Goal: Task Accomplishment & Management: Manage account settings

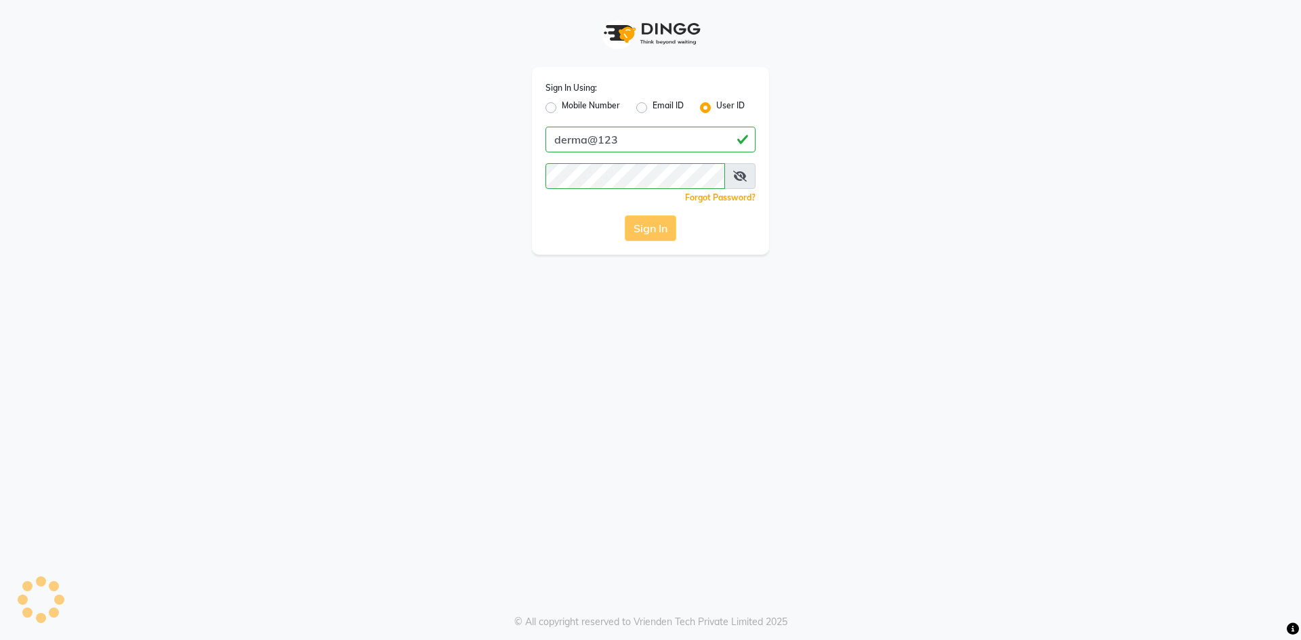
click at [667, 226] on div "Sign In" at bounding box center [650, 228] width 210 height 26
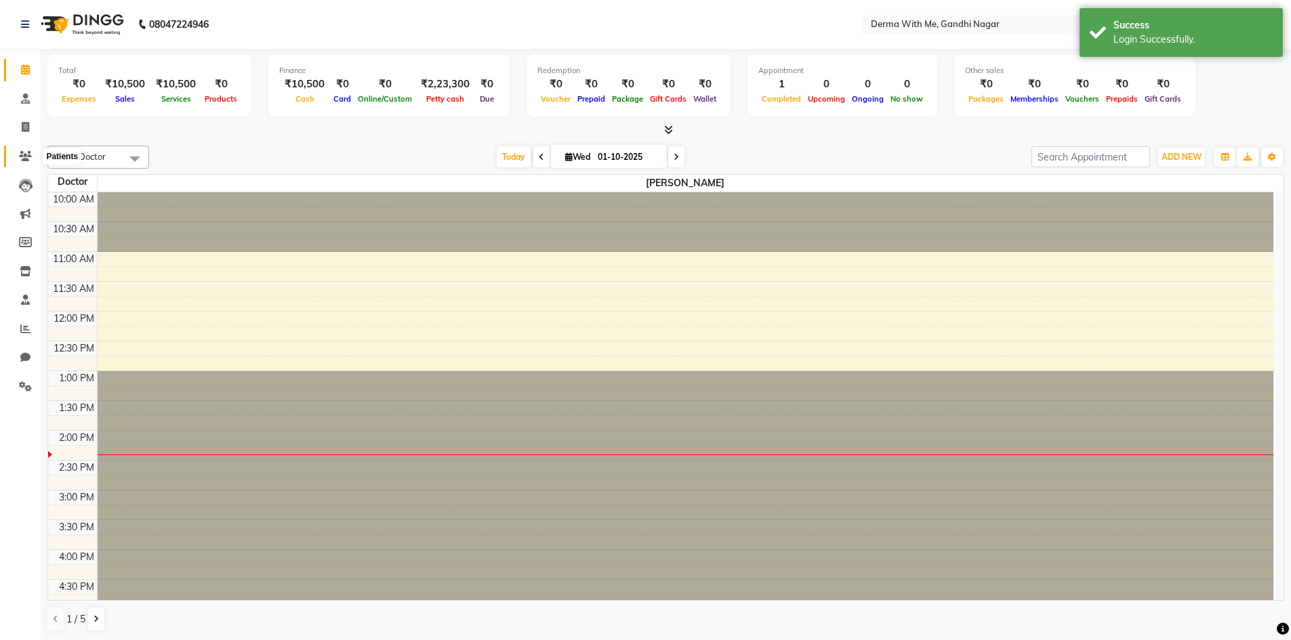
click at [28, 154] on icon at bounding box center [25, 156] width 13 height 10
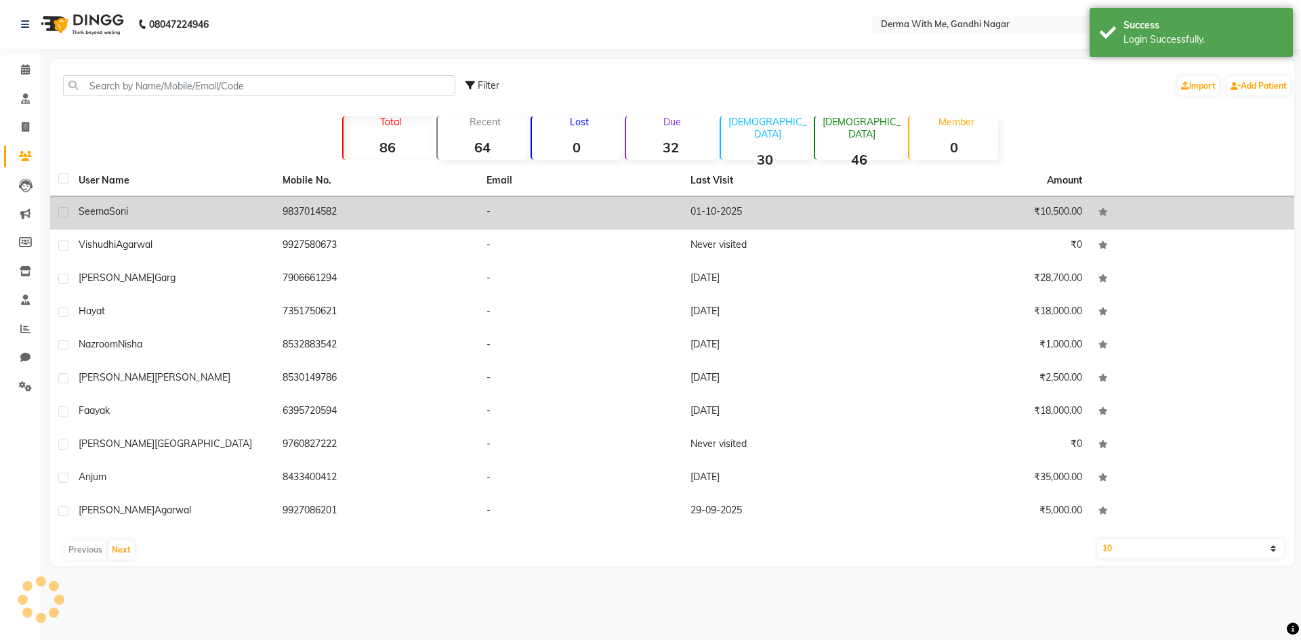
click at [234, 222] on td "[PERSON_NAME]" at bounding box center [172, 212] width 204 height 33
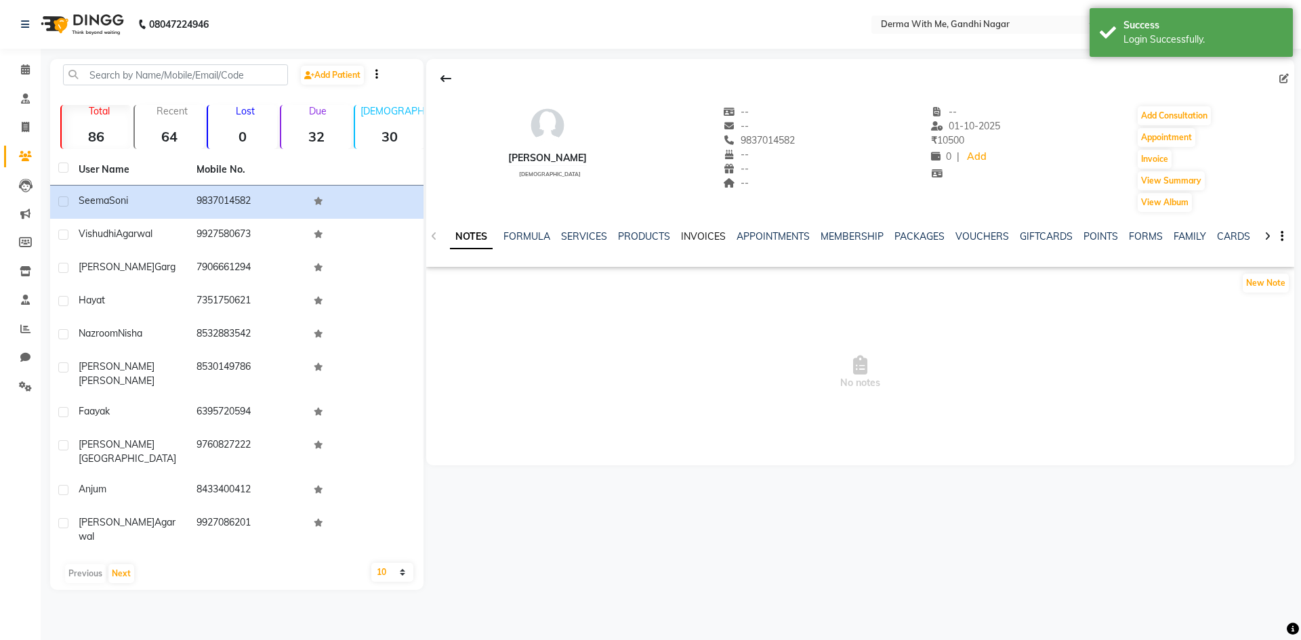
click at [693, 232] on link "INVOICES" at bounding box center [703, 236] width 45 height 12
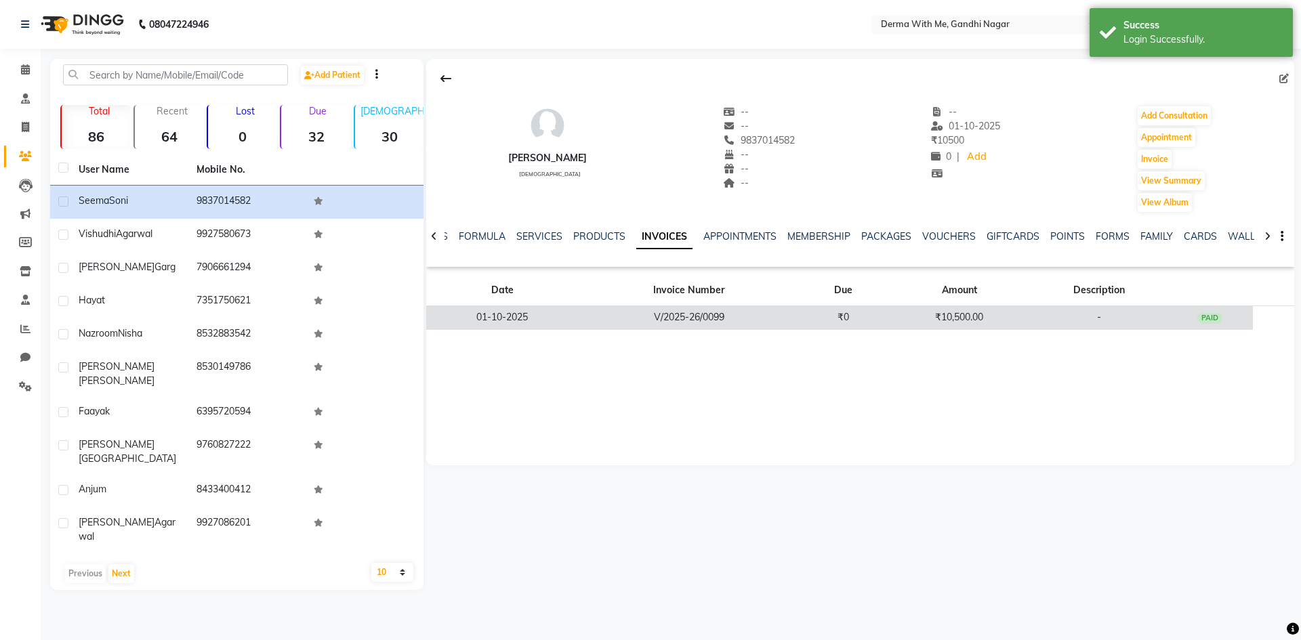
click at [860, 316] on td "₹0" at bounding box center [842, 318] width 87 height 24
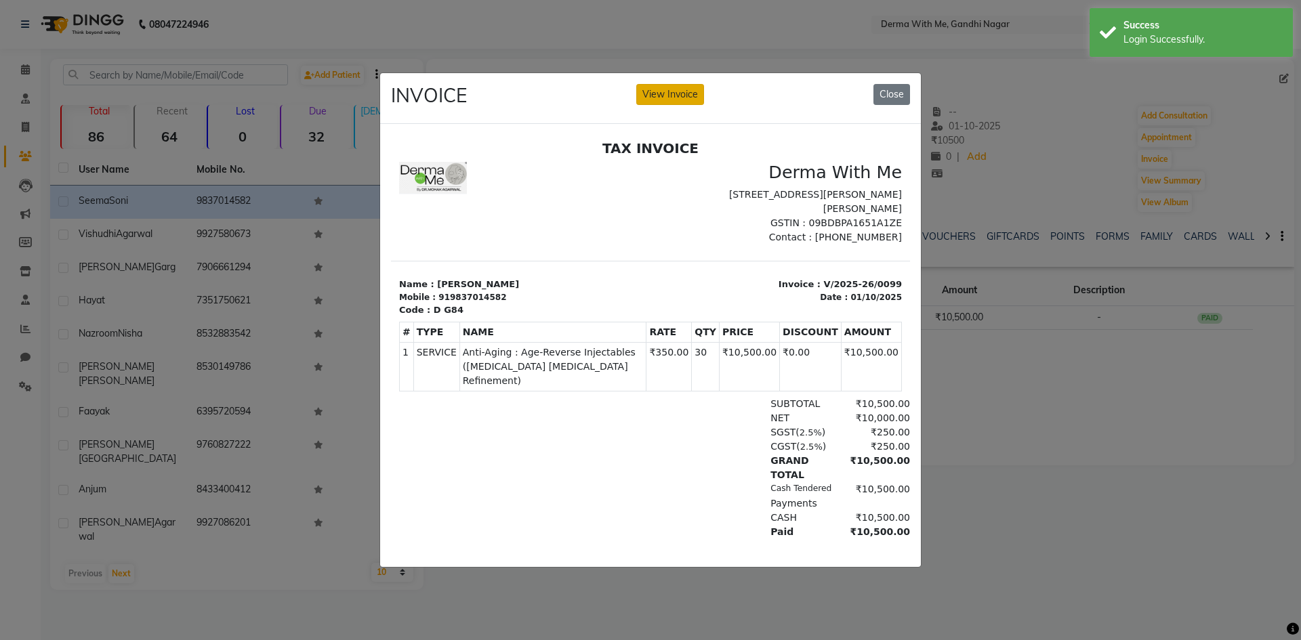
click at [668, 87] on button "View Invoice" at bounding box center [670, 94] width 68 height 21
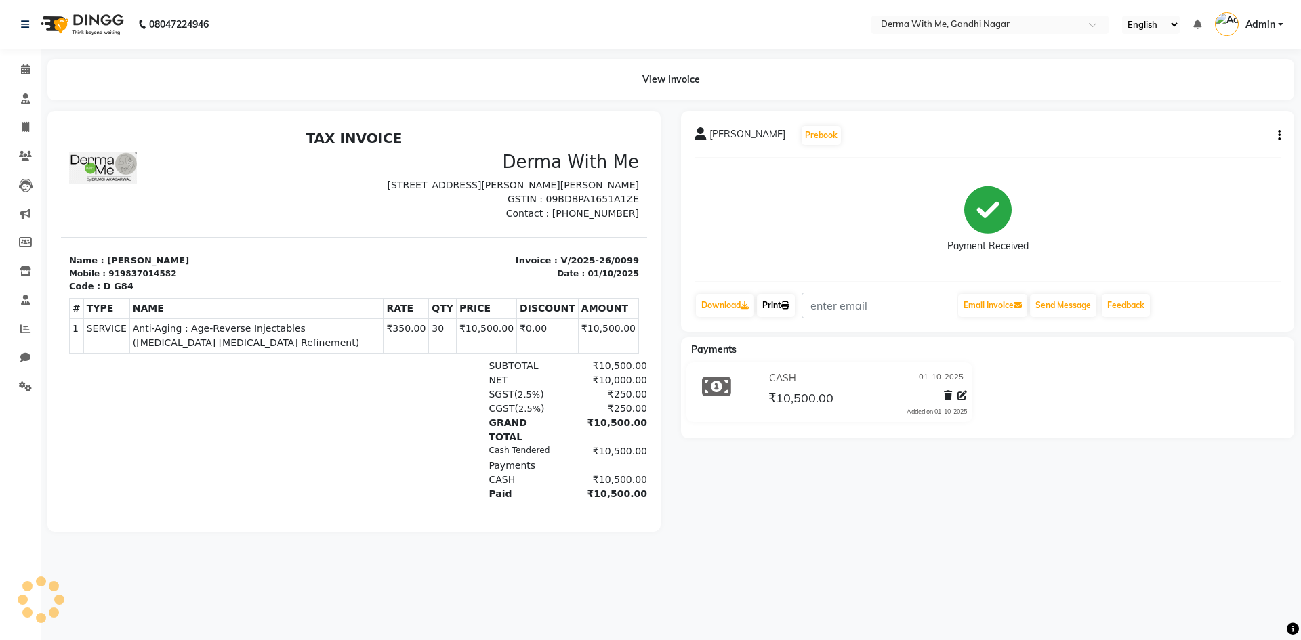
click at [777, 305] on link "Print" at bounding box center [776, 305] width 38 height 23
click at [1274, 129] on button "button" at bounding box center [1276, 136] width 8 height 14
click at [1176, 154] on div "Edit Invoice" at bounding box center [1188, 152] width 139 height 17
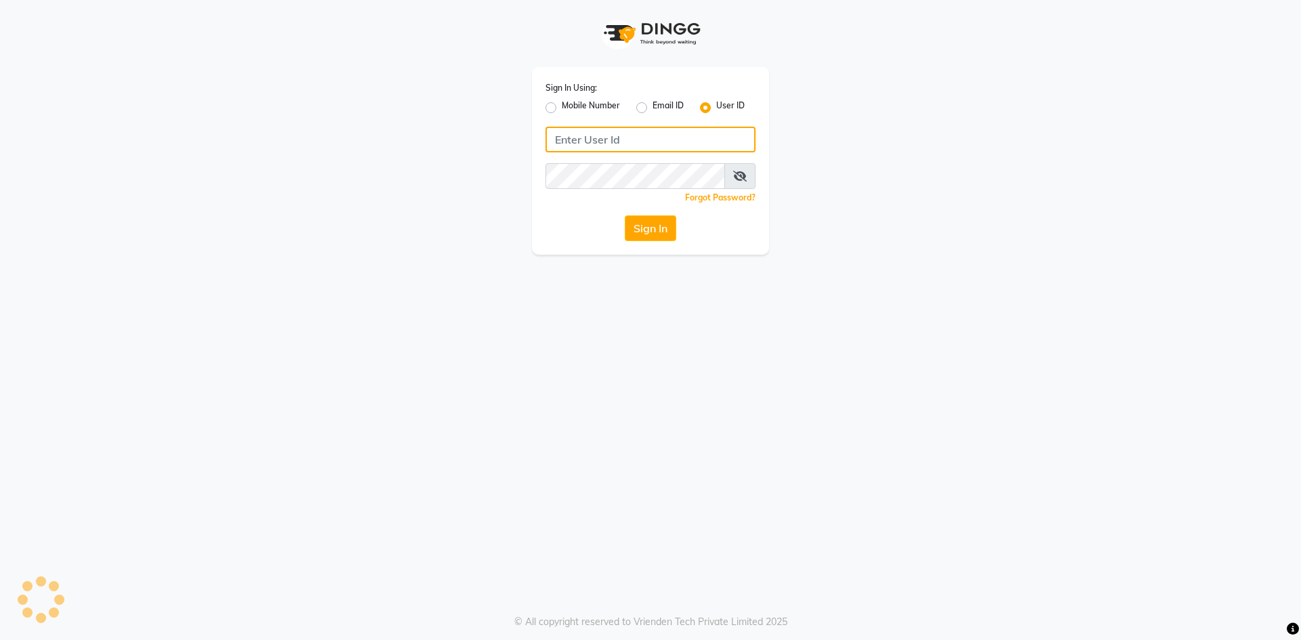
type input "derma@123"
click at [645, 232] on button "Sign In" at bounding box center [650, 228] width 51 height 26
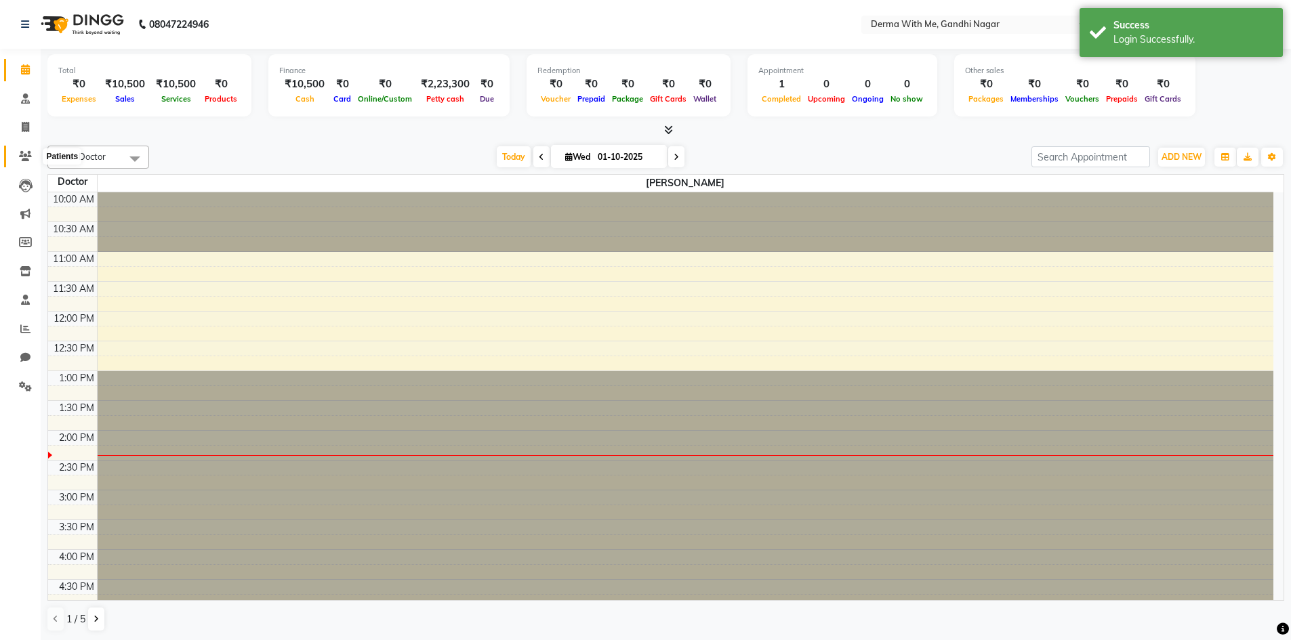
click at [24, 147] on link "Patients" at bounding box center [20, 157] width 33 height 22
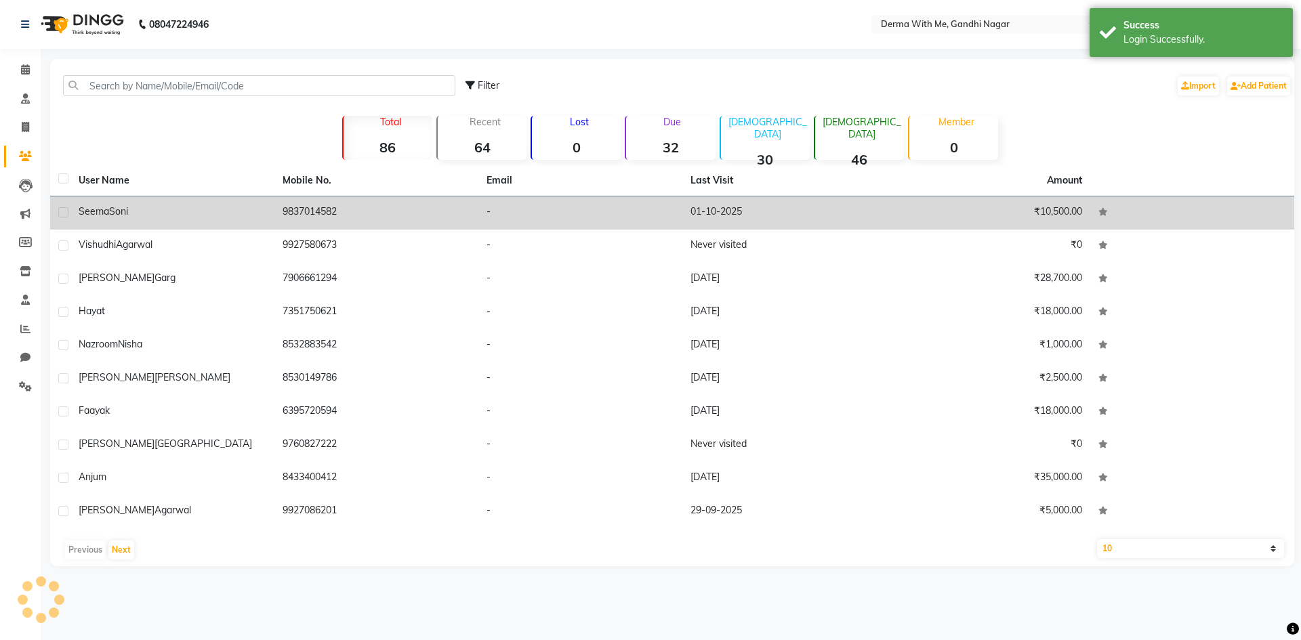
click at [313, 205] on td "9837014582" at bounding box center [376, 212] width 204 height 33
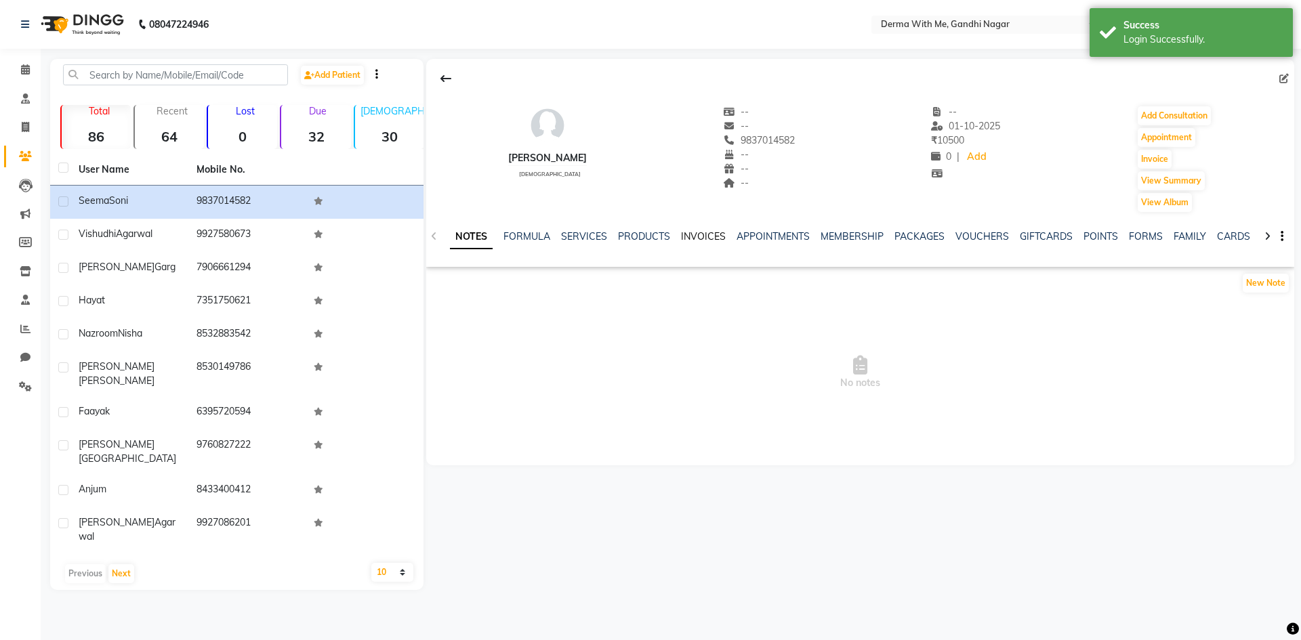
click at [692, 236] on link "INVOICES" at bounding box center [703, 236] width 45 height 12
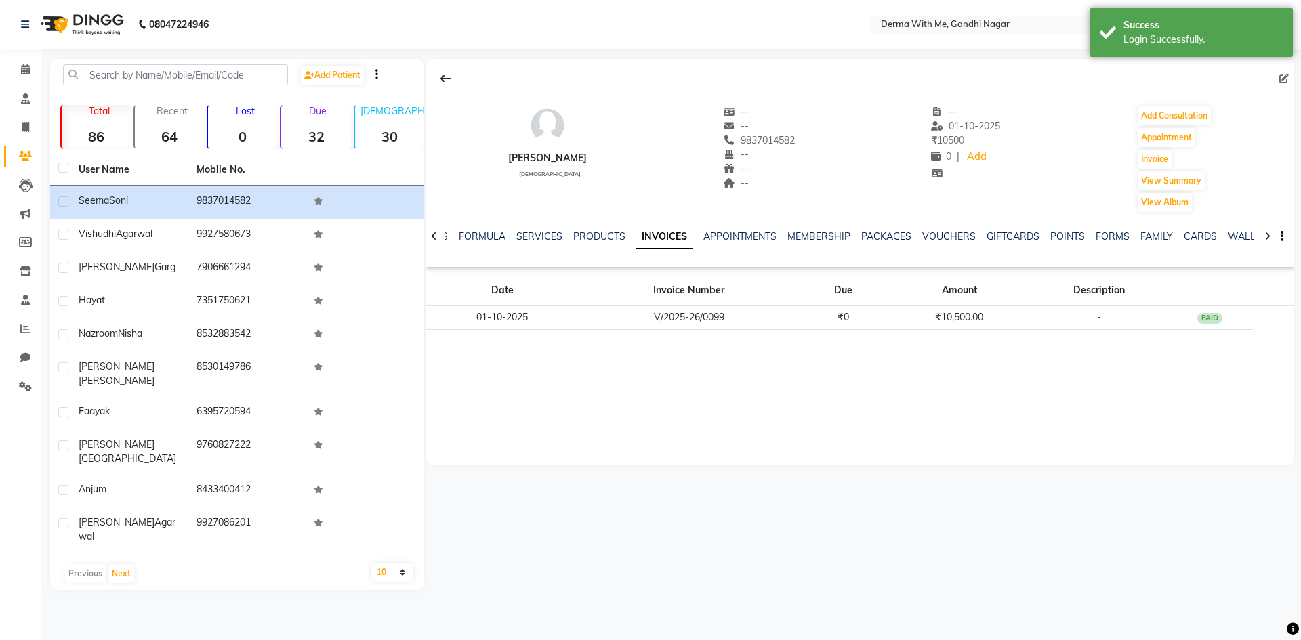
click at [911, 331] on div "Date Invoice Number Due Amount Description [DATE] V/2025-26/0099 ₹0 ₹10,500.00 …" at bounding box center [860, 306] width 868 height 68
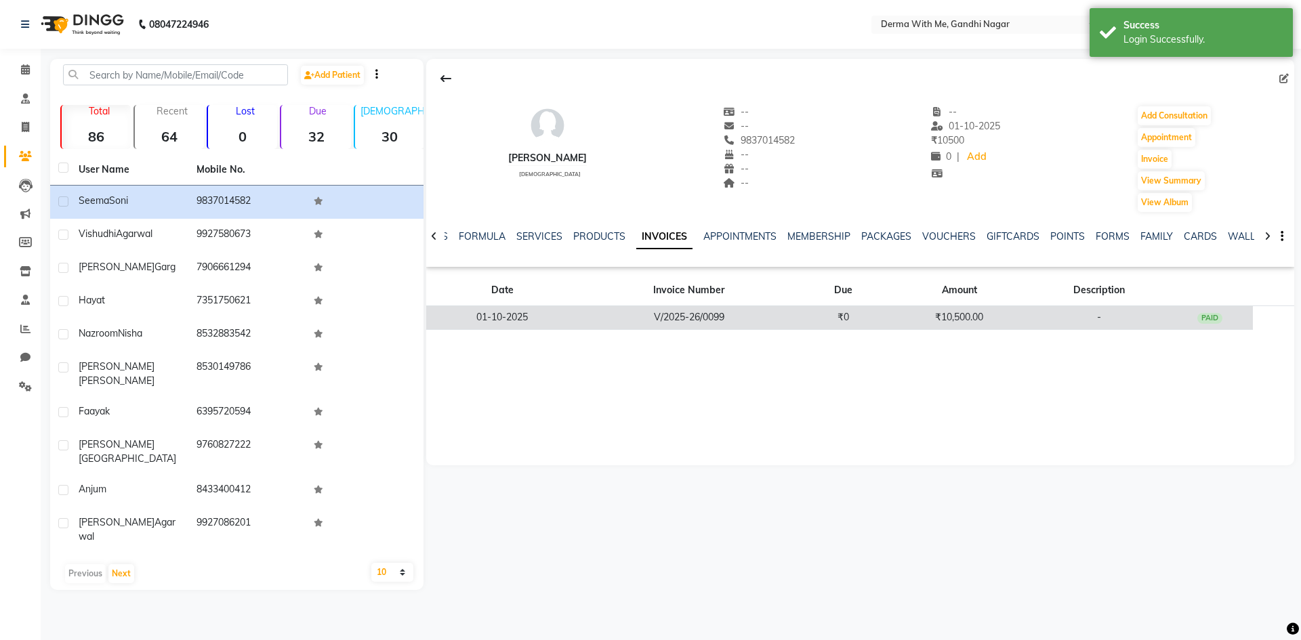
click at [912, 322] on td "₹10,500.00" at bounding box center [959, 318] width 144 height 24
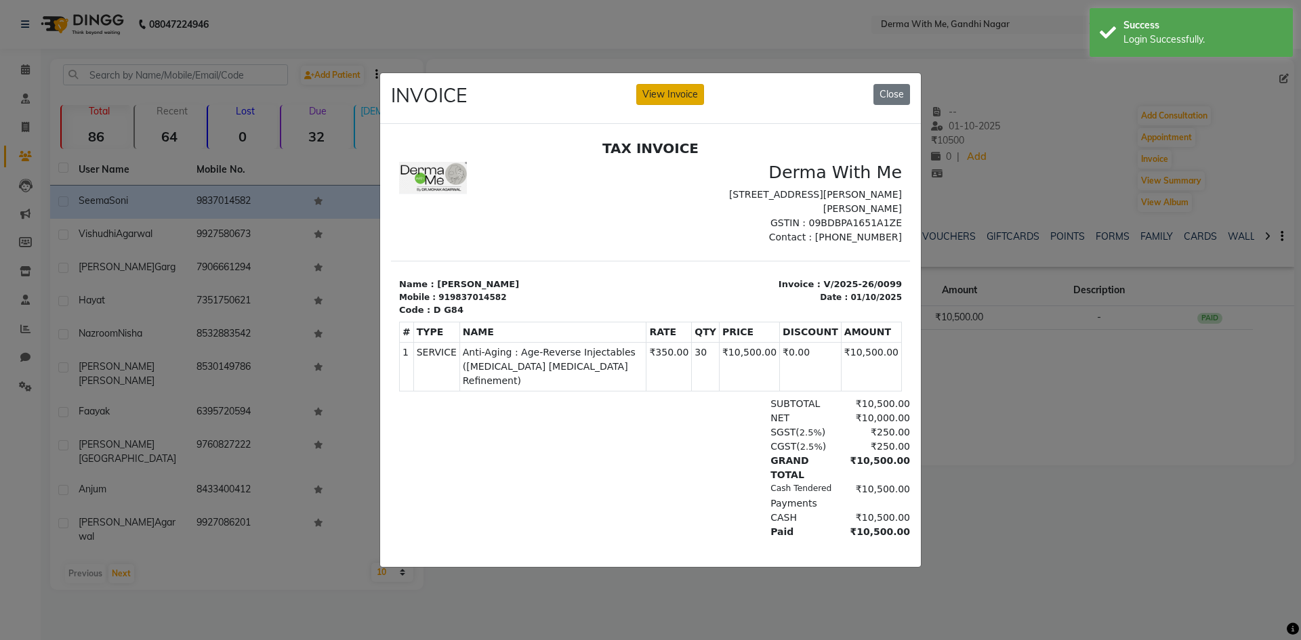
click at [665, 93] on button "View Invoice" at bounding box center [670, 94] width 68 height 21
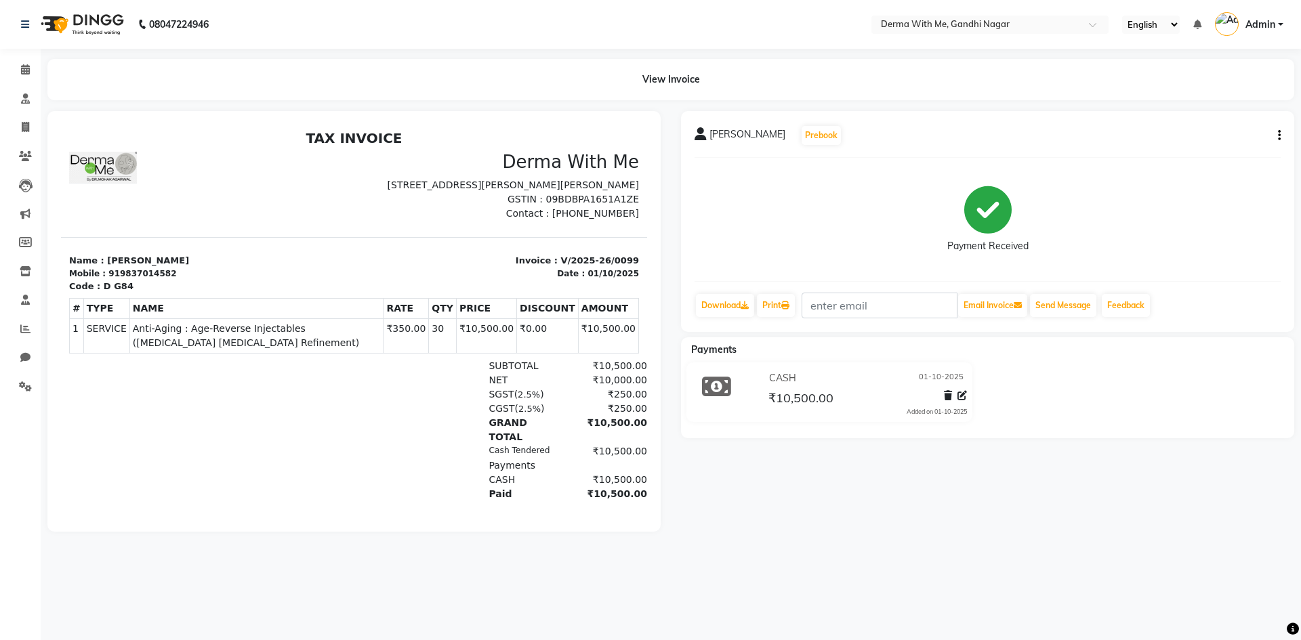
click at [1274, 133] on button "button" at bounding box center [1276, 136] width 8 height 14
click at [1149, 151] on div "Edit Invoice" at bounding box center [1188, 152] width 139 height 17
select select "service"
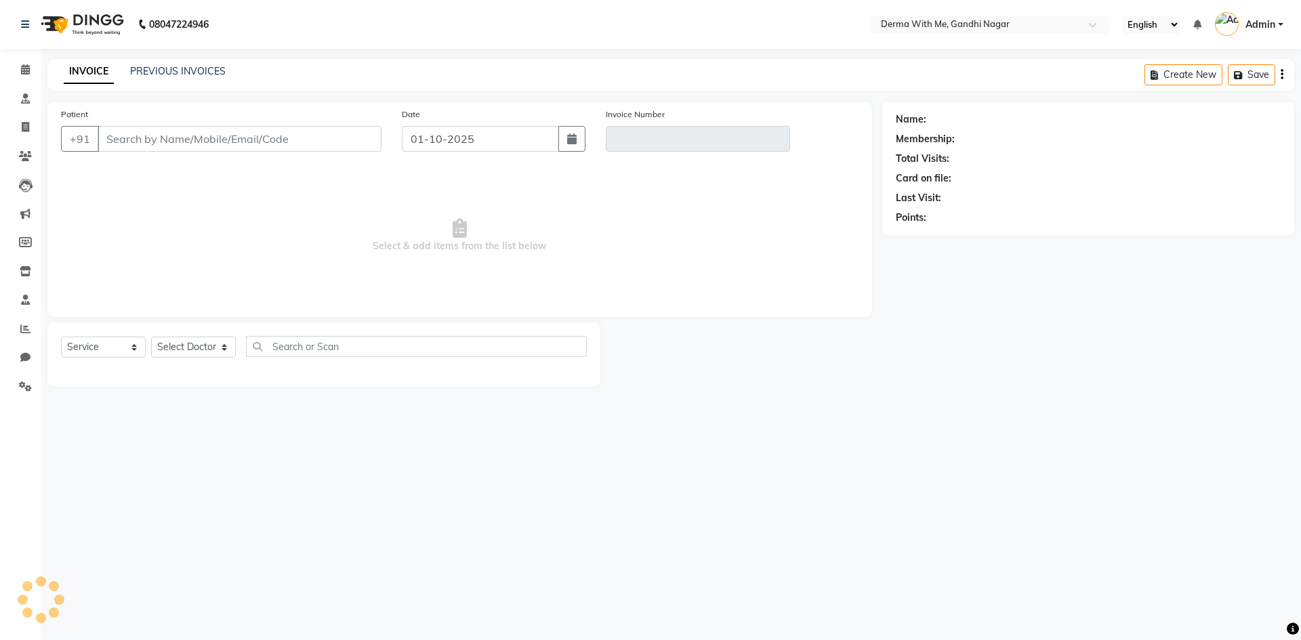
type input "9837014582"
type input "V/2025-26/0099"
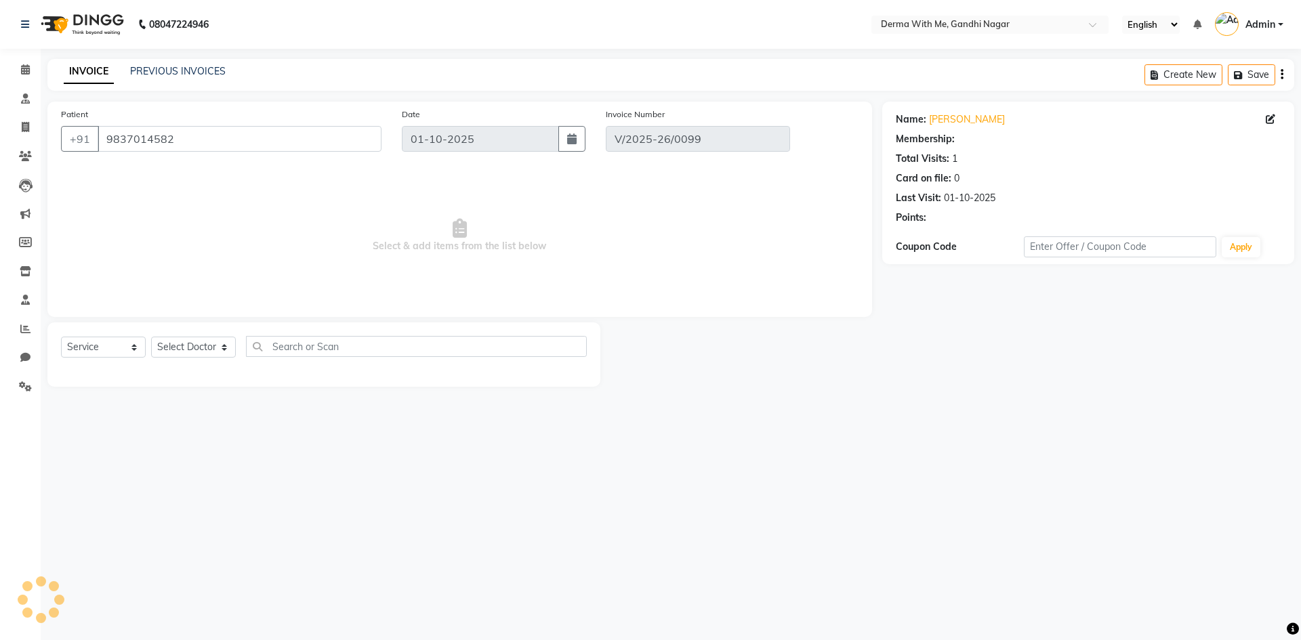
select select "select"
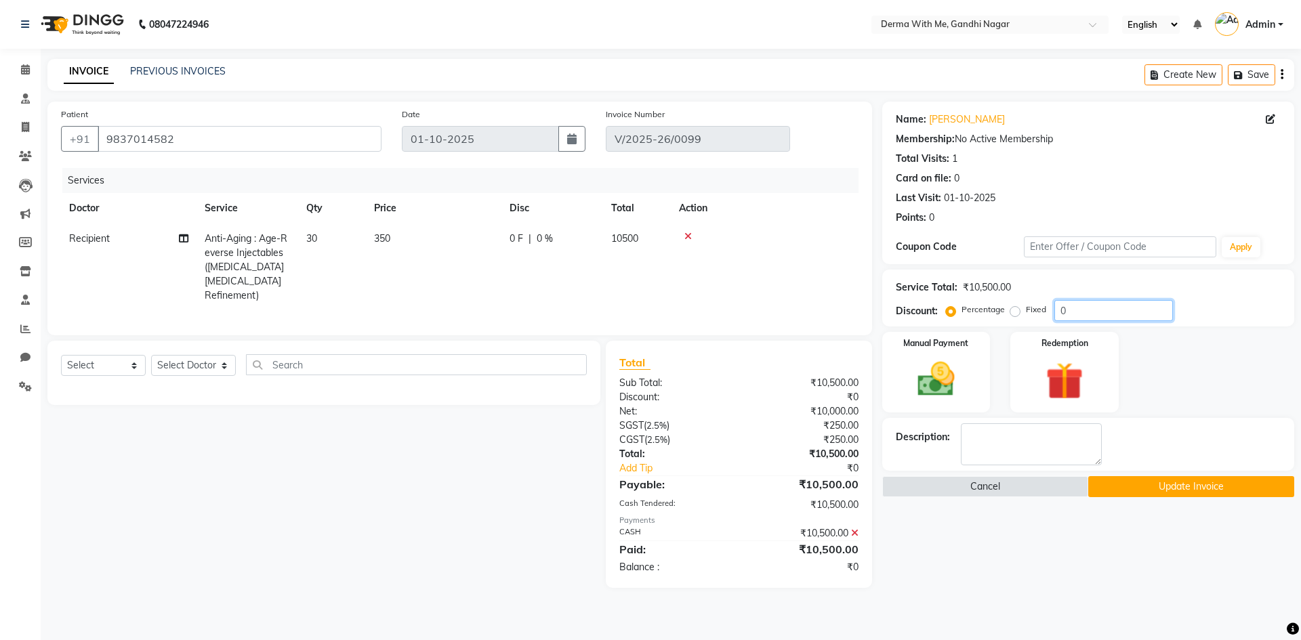
click at [1073, 316] on input "0" at bounding box center [1113, 310] width 119 height 21
type input "0"
type input "30"
click at [1173, 486] on button "Update Invoice" at bounding box center [1191, 486] width 206 height 21
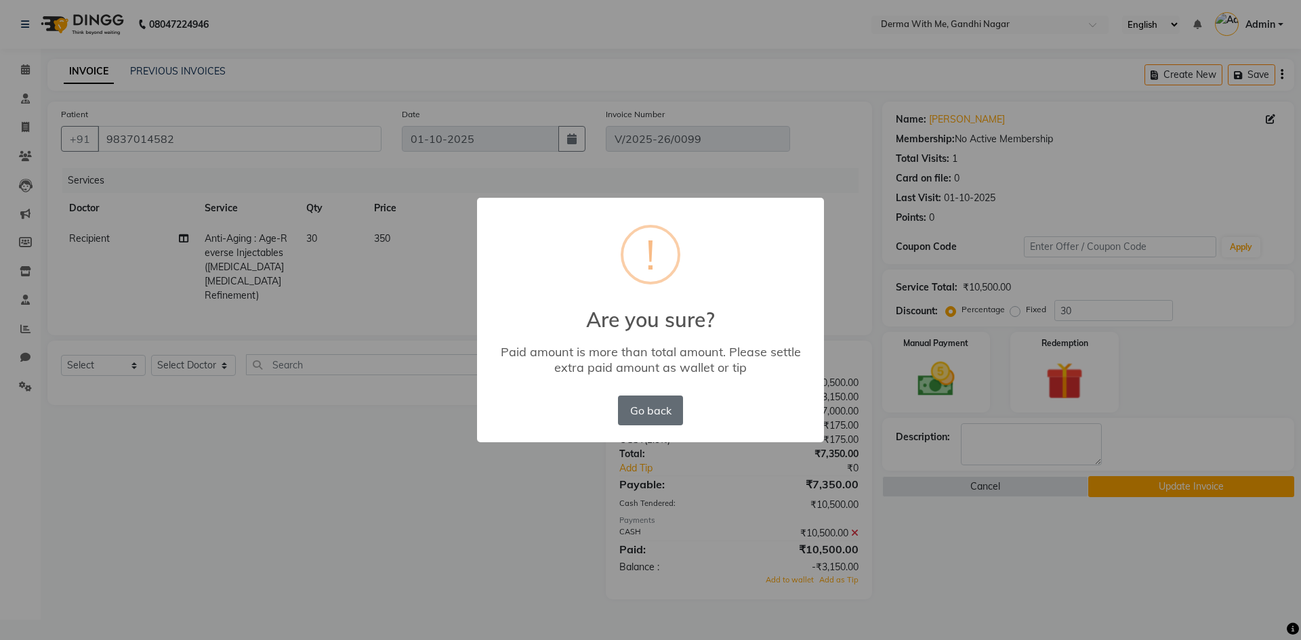
click at [656, 400] on button "Go back" at bounding box center [650, 411] width 65 height 30
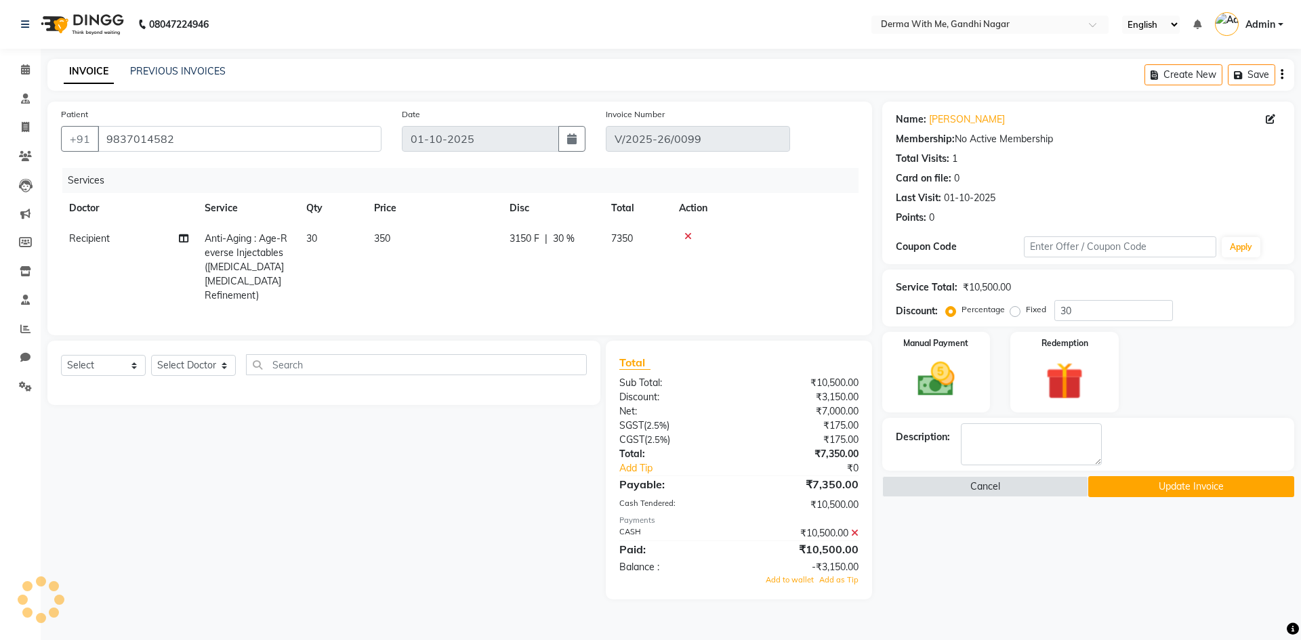
click at [1188, 479] on button "Update Invoice" at bounding box center [1191, 486] width 206 height 21
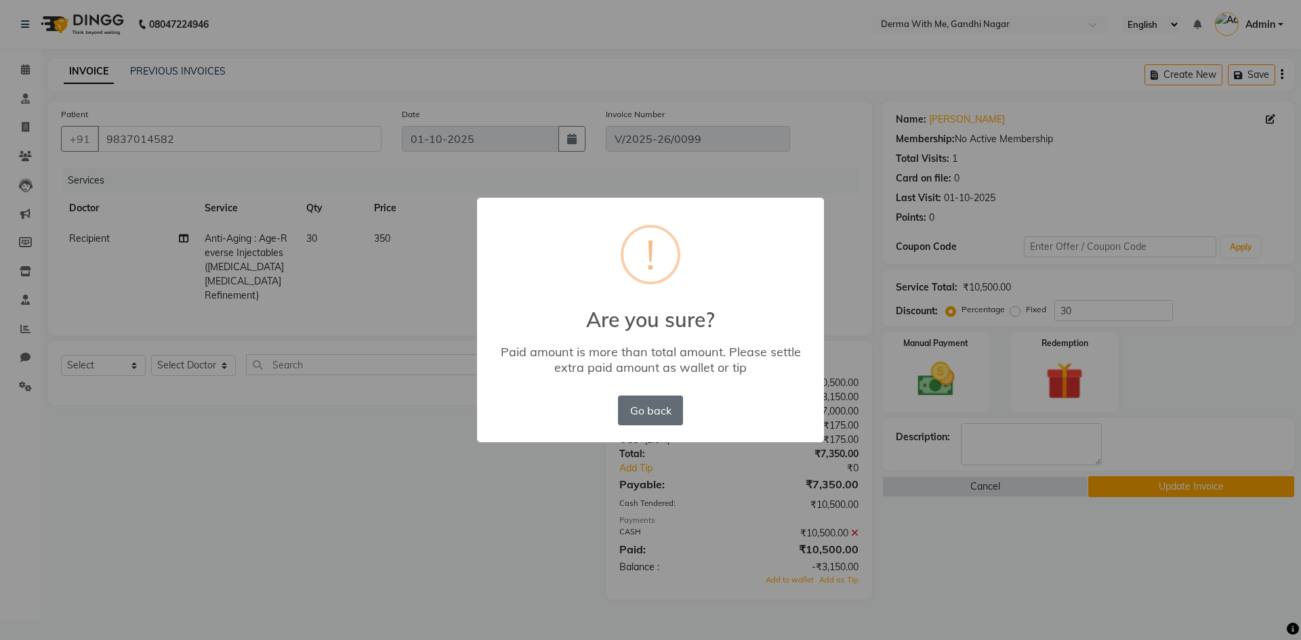
click at [650, 416] on button "Go back" at bounding box center [650, 411] width 65 height 30
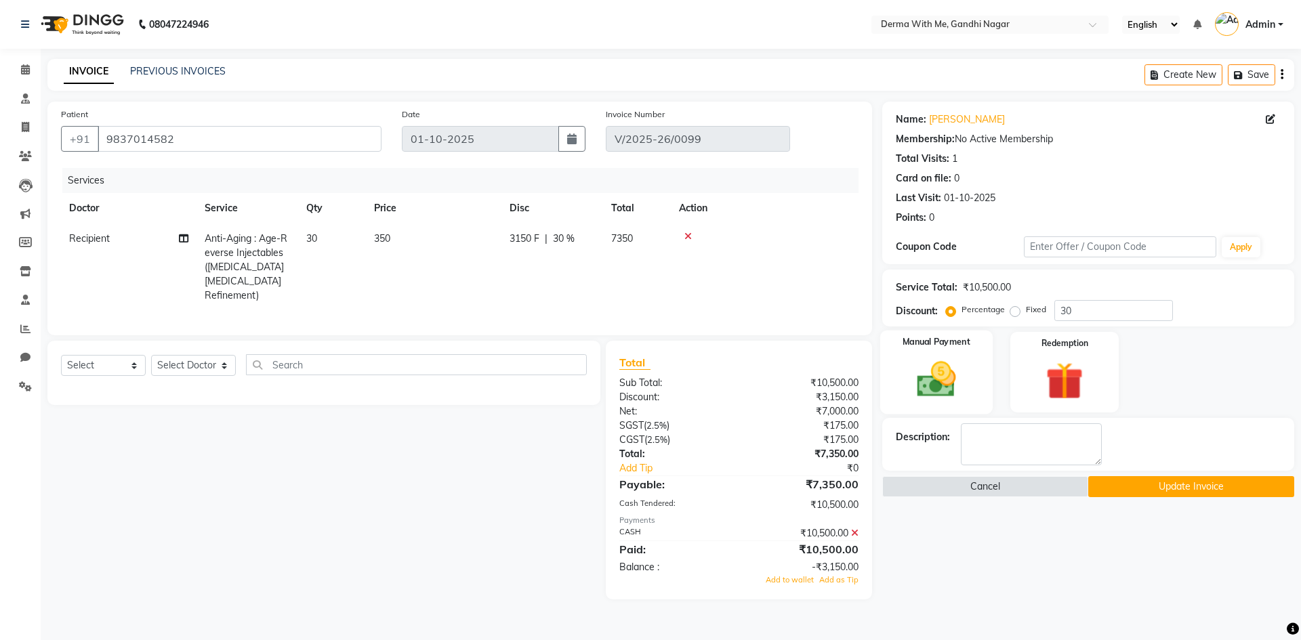
click at [938, 390] on img at bounding box center [936, 379] width 63 height 45
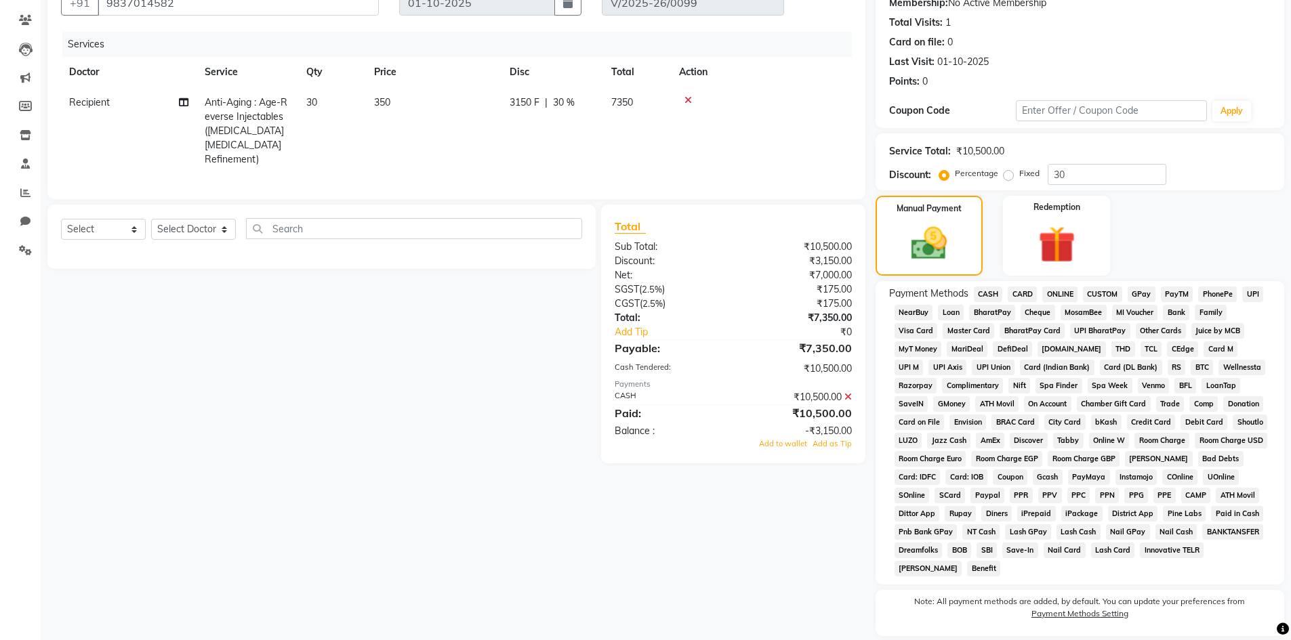
scroll to position [237, 0]
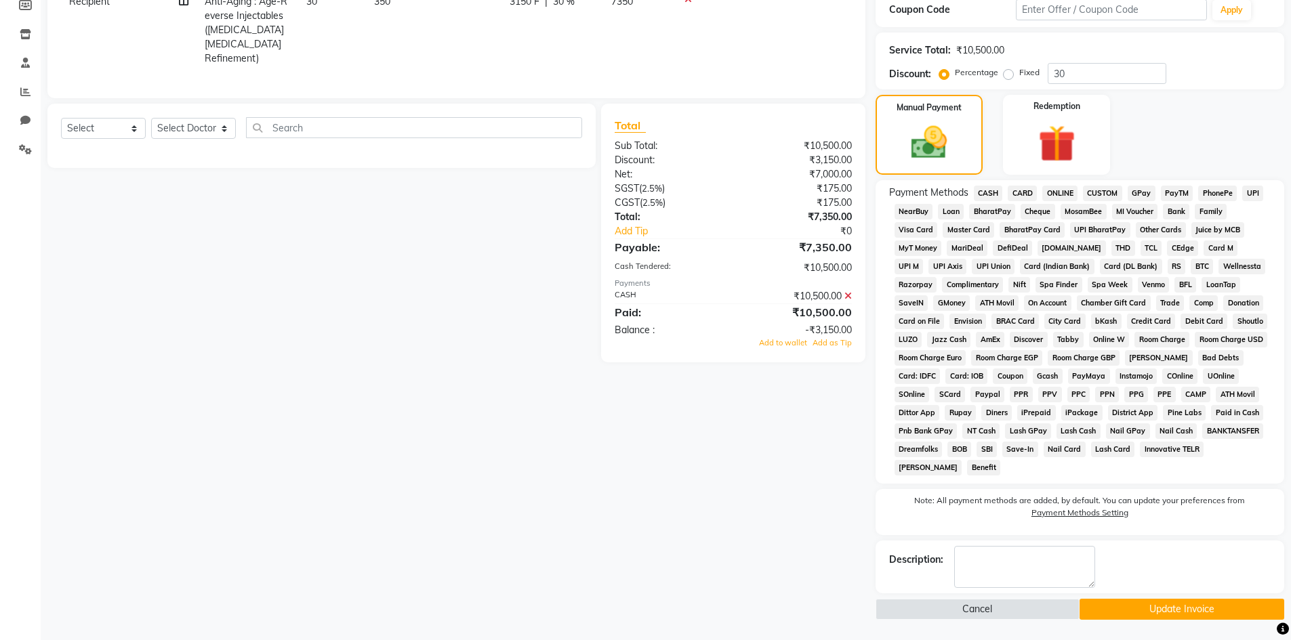
click at [991, 188] on span "CASH" at bounding box center [988, 194] width 29 height 16
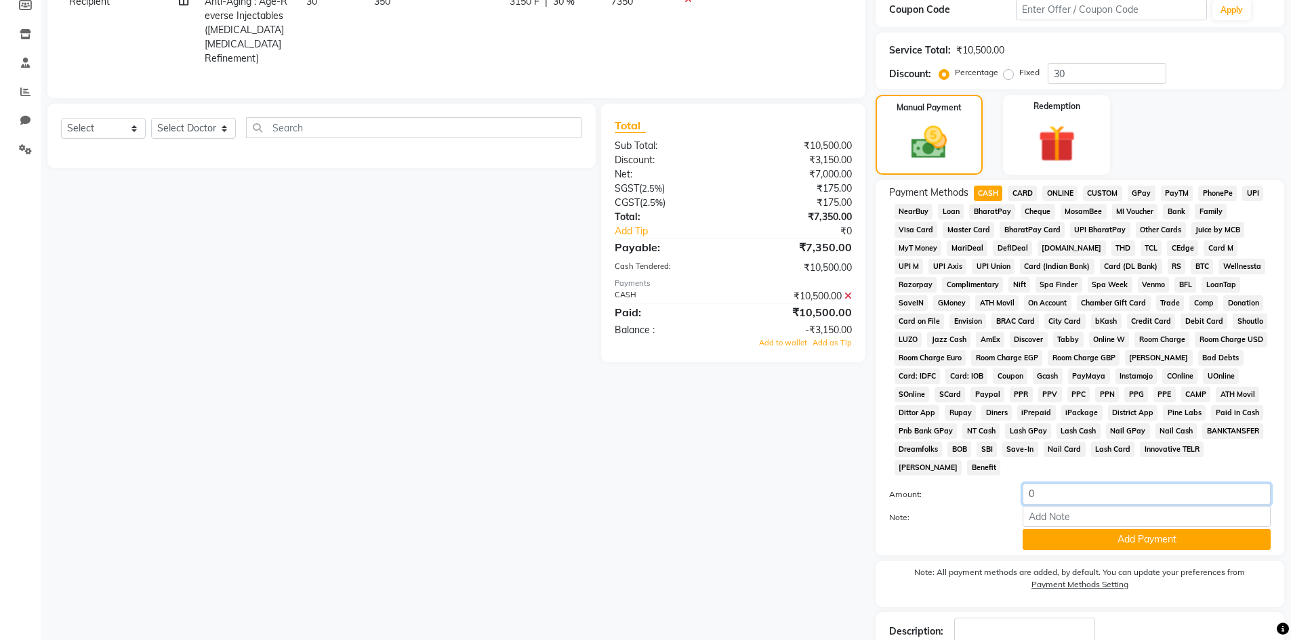
drag, startPoint x: 1059, startPoint y: 497, endPoint x: 983, endPoint y: 479, distance: 78.1
click at [993, 481] on div "Payment Methods CASH CARD ONLINE CUSTOM GPay PayTM PhonePe UPI NearBuy Loan Bha…" at bounding box center [1079, 368] width 381 height 365
type input "7350"
click at [1140, 543] on button "Add Payment" at bounding box center [1146, 539] width 248 height 21
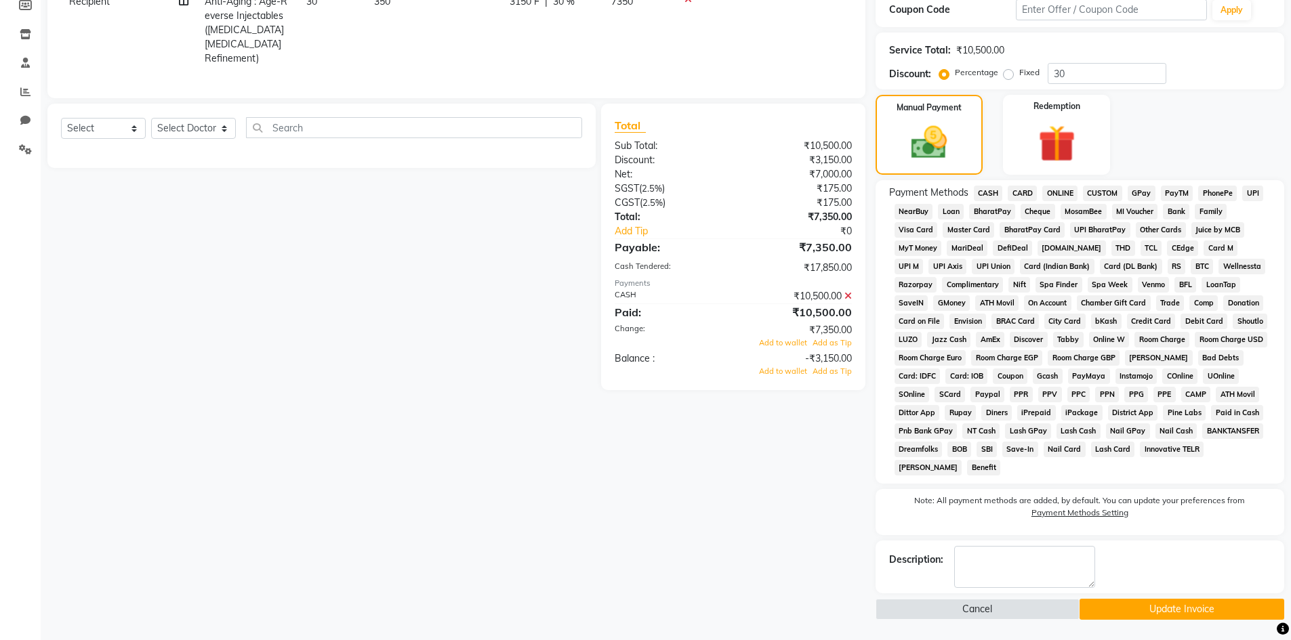
click at [1186, 609] on button "Update Invoice" at bounding box center [1181, 609] width 205 height 21
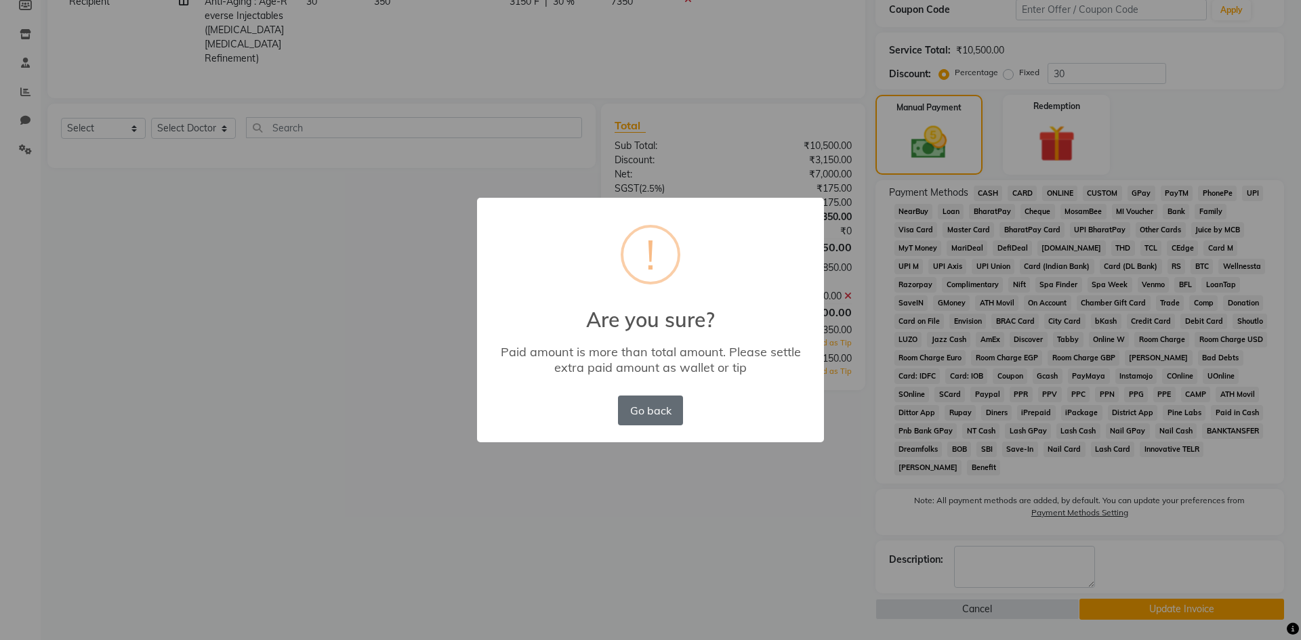
click at [654, 419] on button "Go back" at bounding box center [650, 411] width 65 height 30
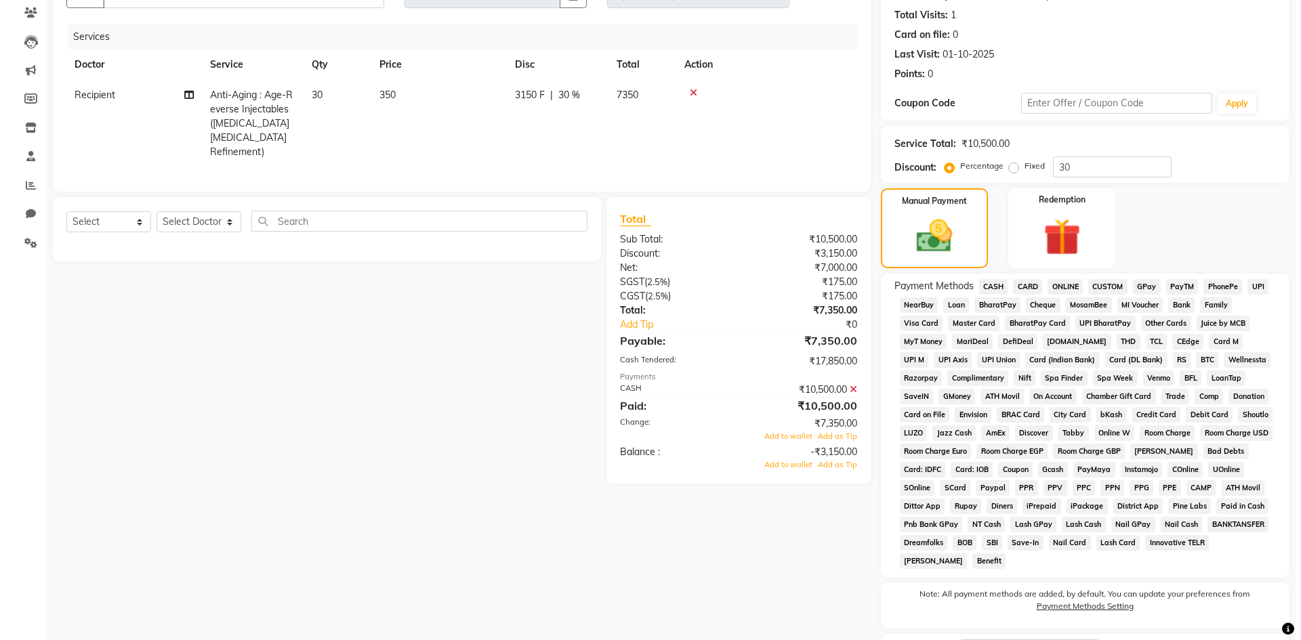
scroll to position [0, 0]
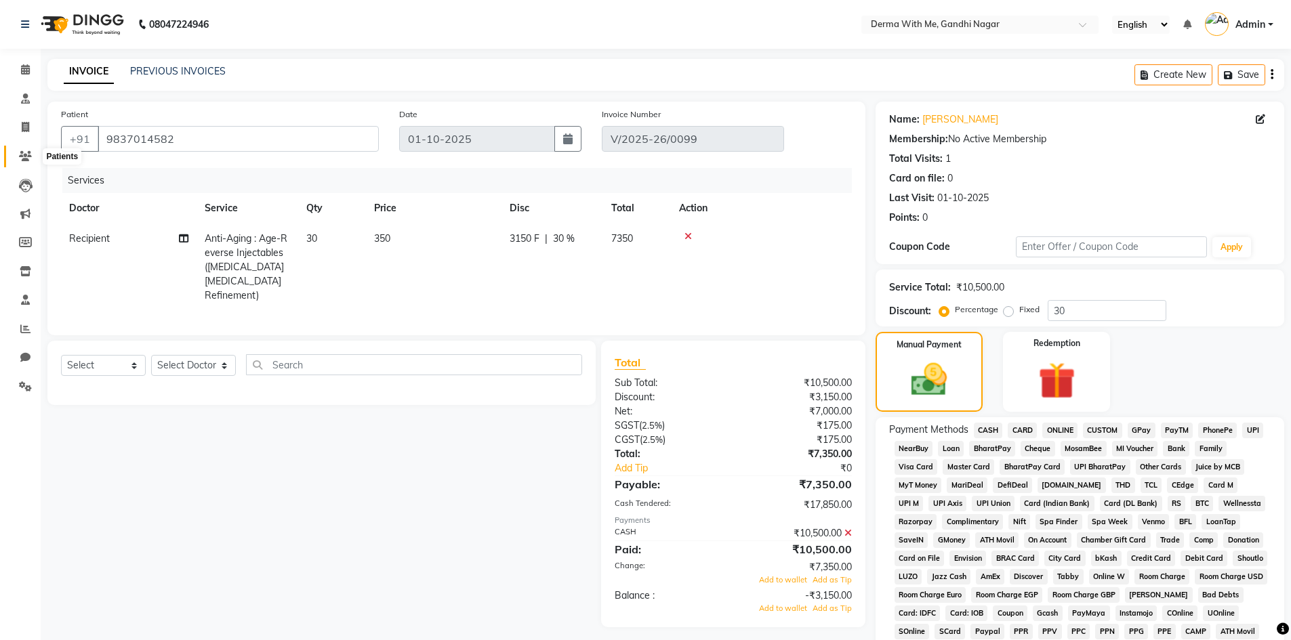
click at [18, 153] on span at bounding box center [26, 157] width 24 height 16
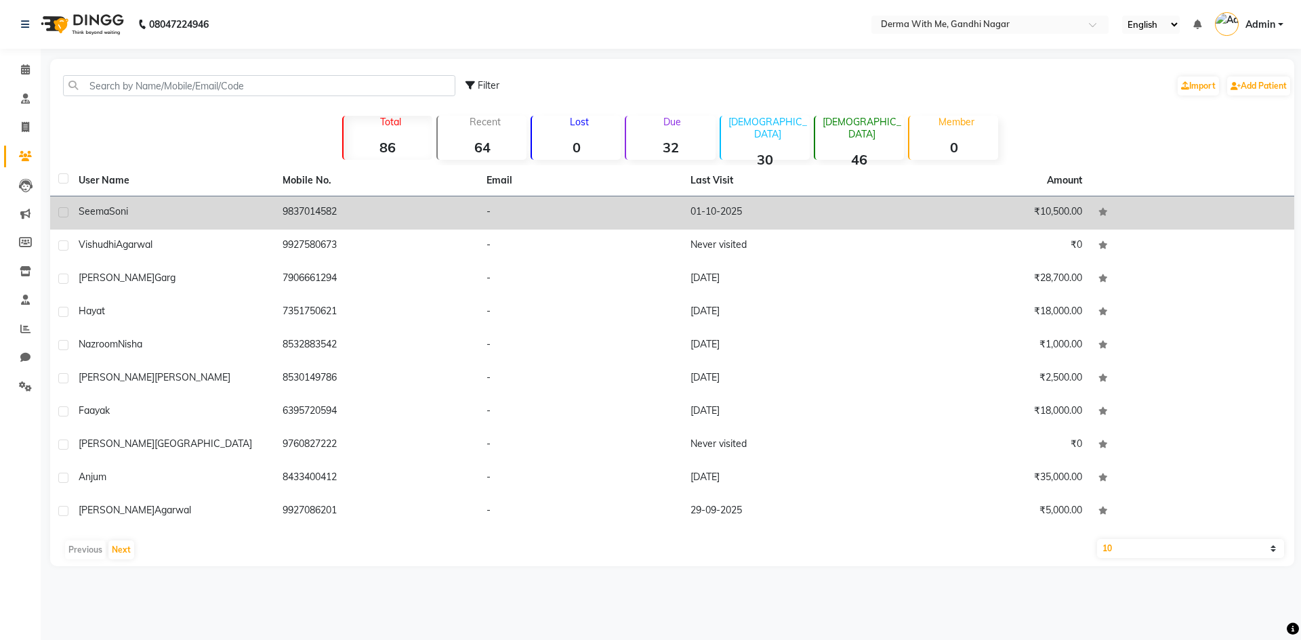
click at [277, 214] on td "9837014582" at bounding box center [376, 212] width 204 height 33
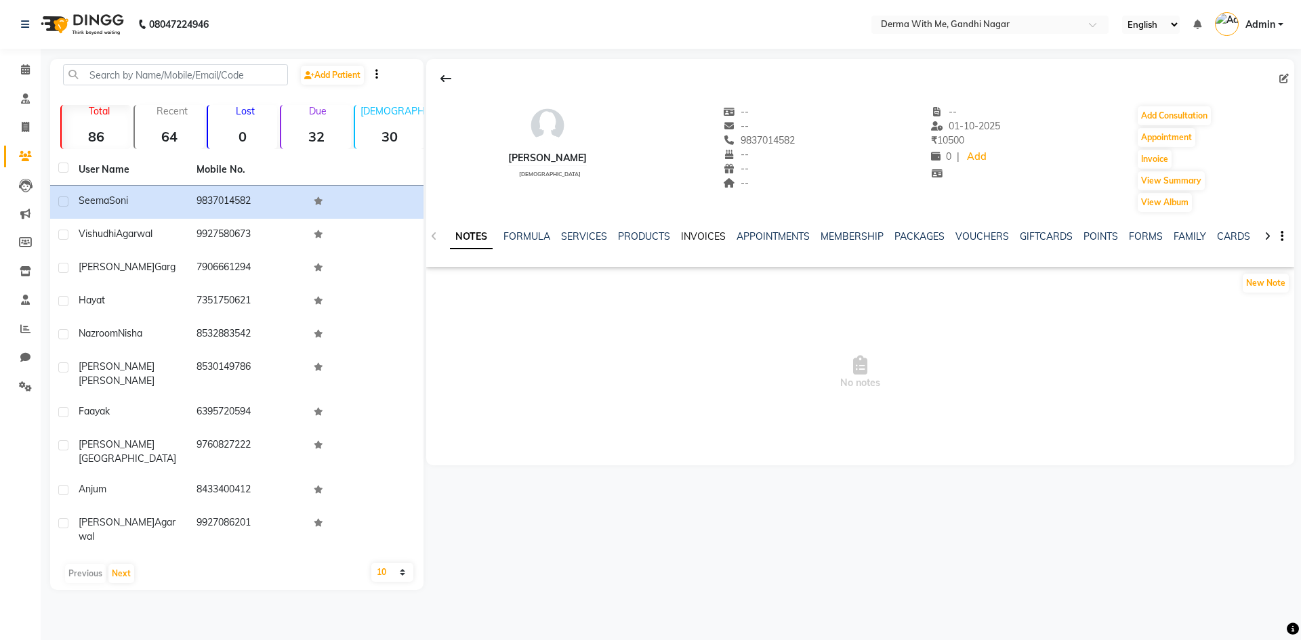
click at [690, 237] on link "INVOICES" at bounding box center [703, 236] width 45 height 12
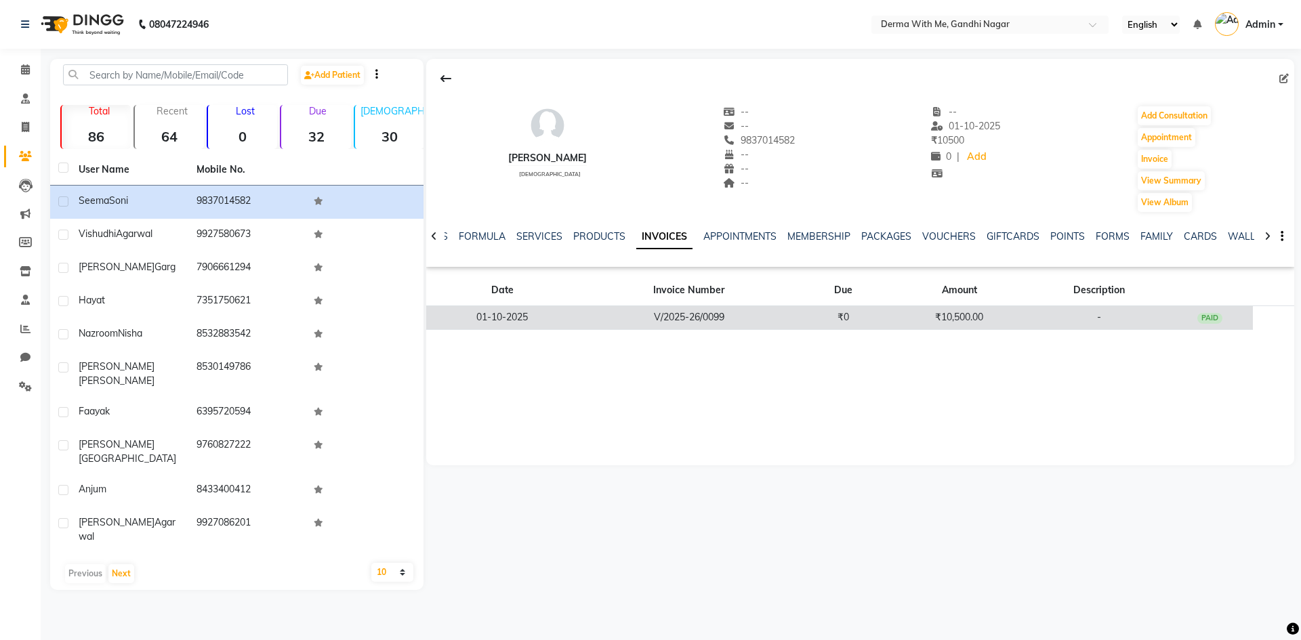
click at [947, 319] on td "₹10,500.00" at bounding box center [959, 318] width 144 height 24
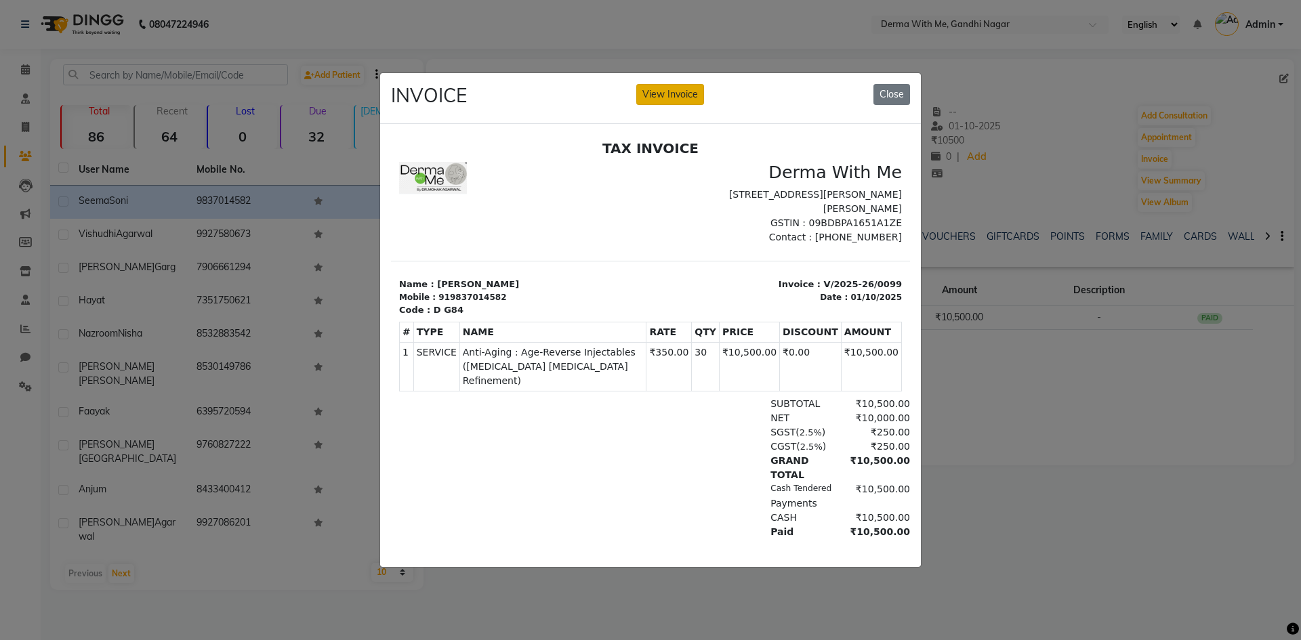
click at [665, 94] on button "View Invoice" at bounding box center [670, 94] width 68 height 21
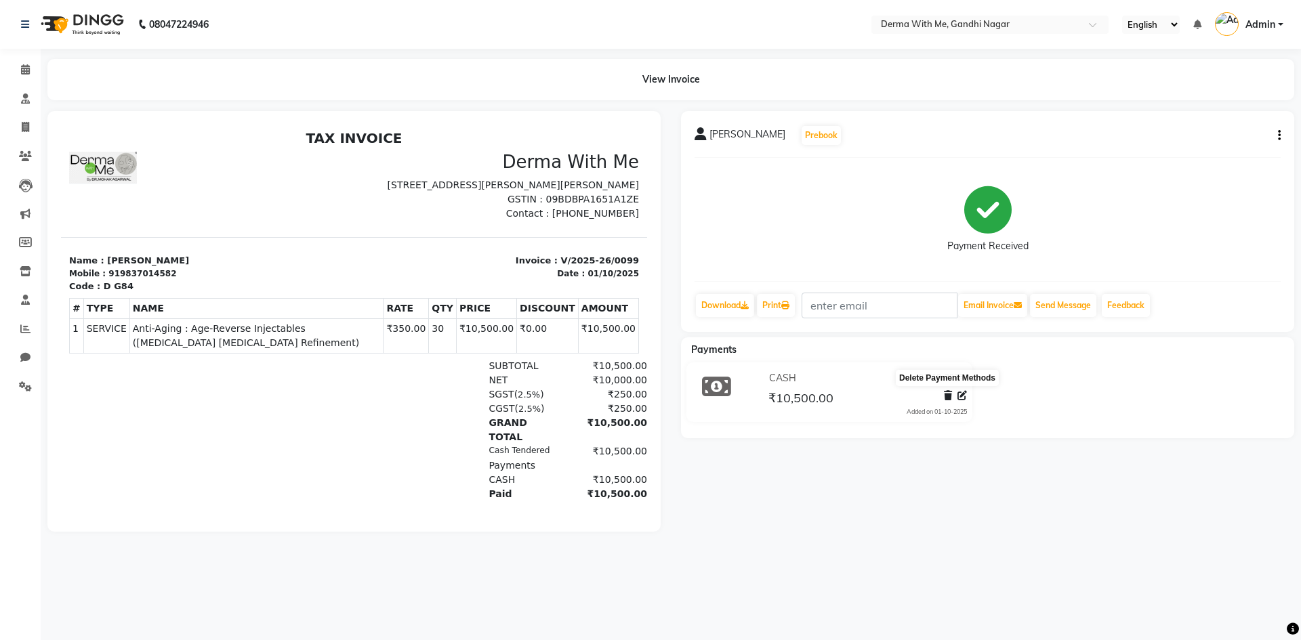
click at [945, 394] on icon at bounding box center [948, 395] width 8 height 9
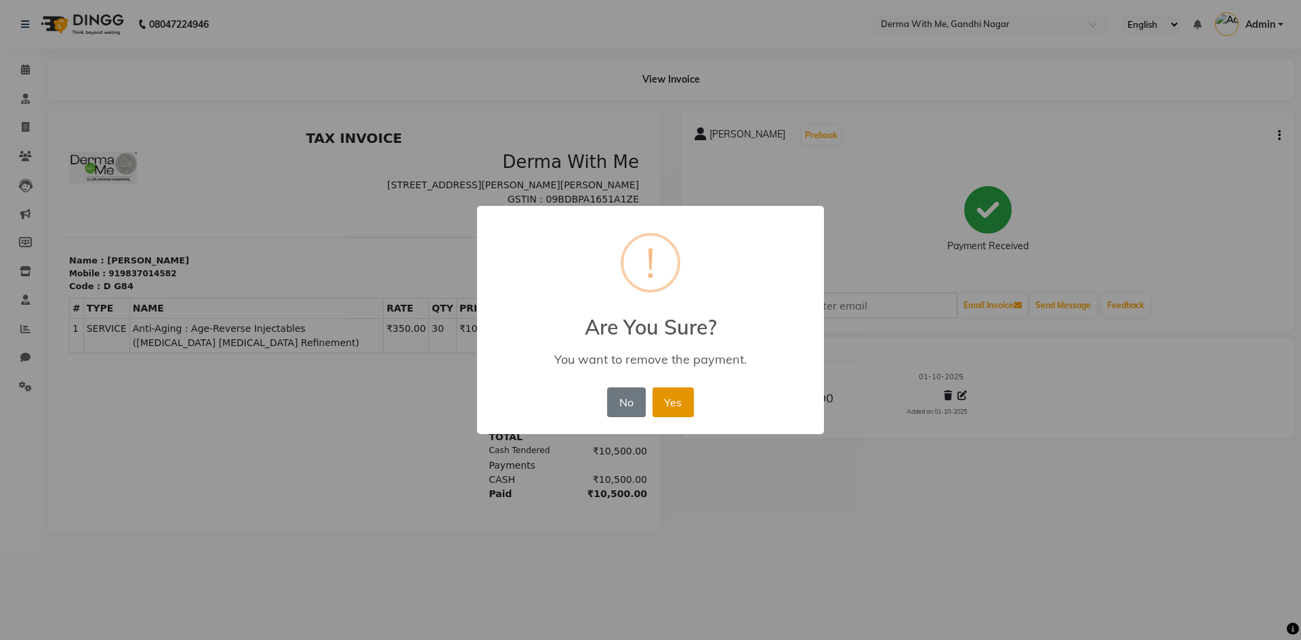
click at [652, 402] on button "Yes" at bounding box center [672, 403] width 41 height 30
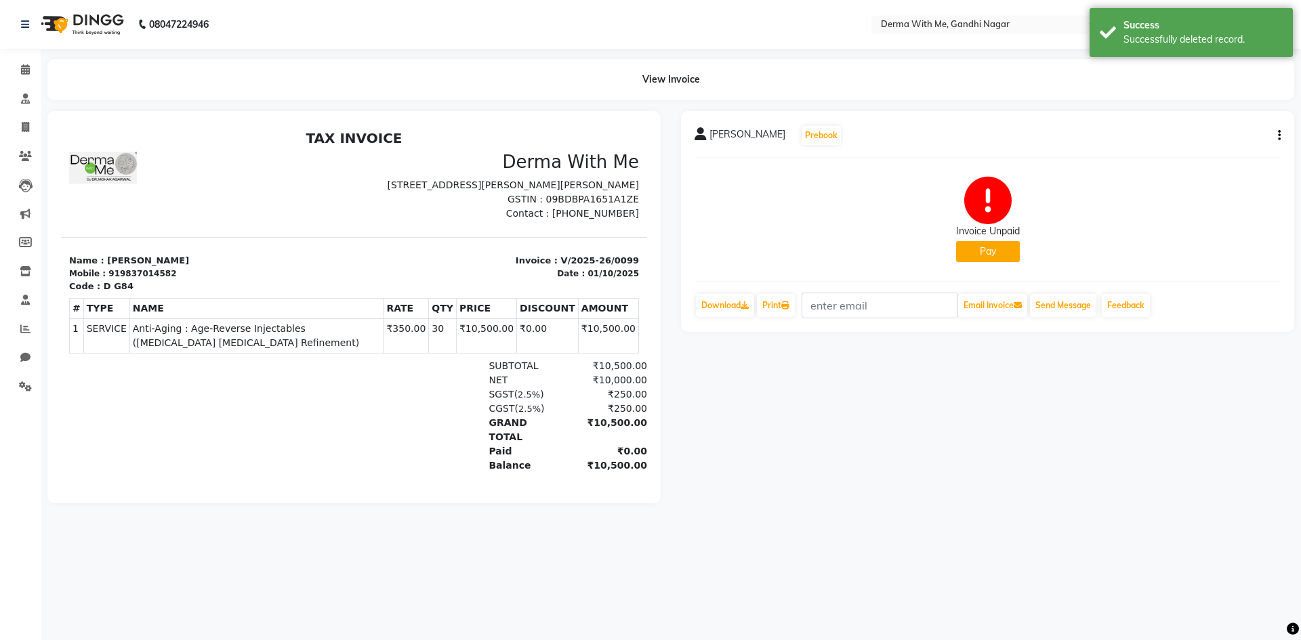
click at [1271, 140] on div "[PERSON_NAME] Prebook" at bounding box center [987, 136] width 586 height 22
click at [1281, 133] on div "[PERSON_NAME] Prebook Invoice Unpaid Pay Download Print Email Invoice Send Mess…" at bounding box center [987, 221] width 613 height 221
click at [1273, 138] on button "button" at bounding box center [1276, 136] width 8 height 14
click at [1161, 149] on div "Edit Invoice" at bounding box center [1188, 152] width 139 height 17
select select "service"
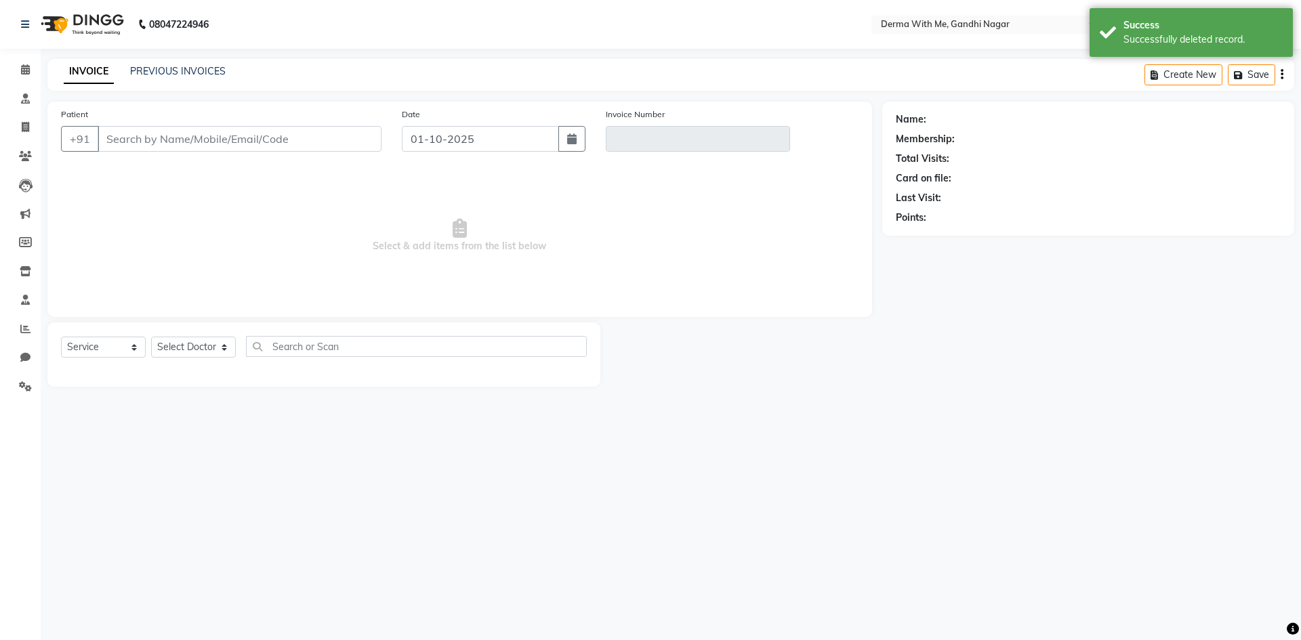
type input "9837014582"
type input "V/2025-26/0099"
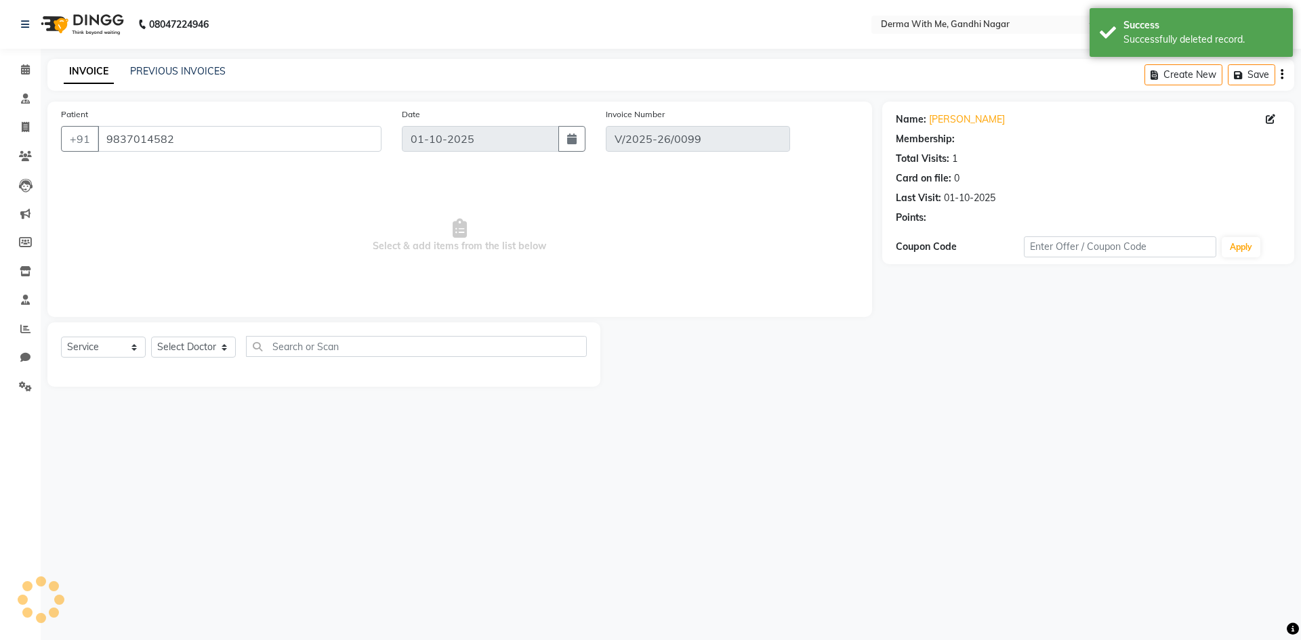
select select "select"
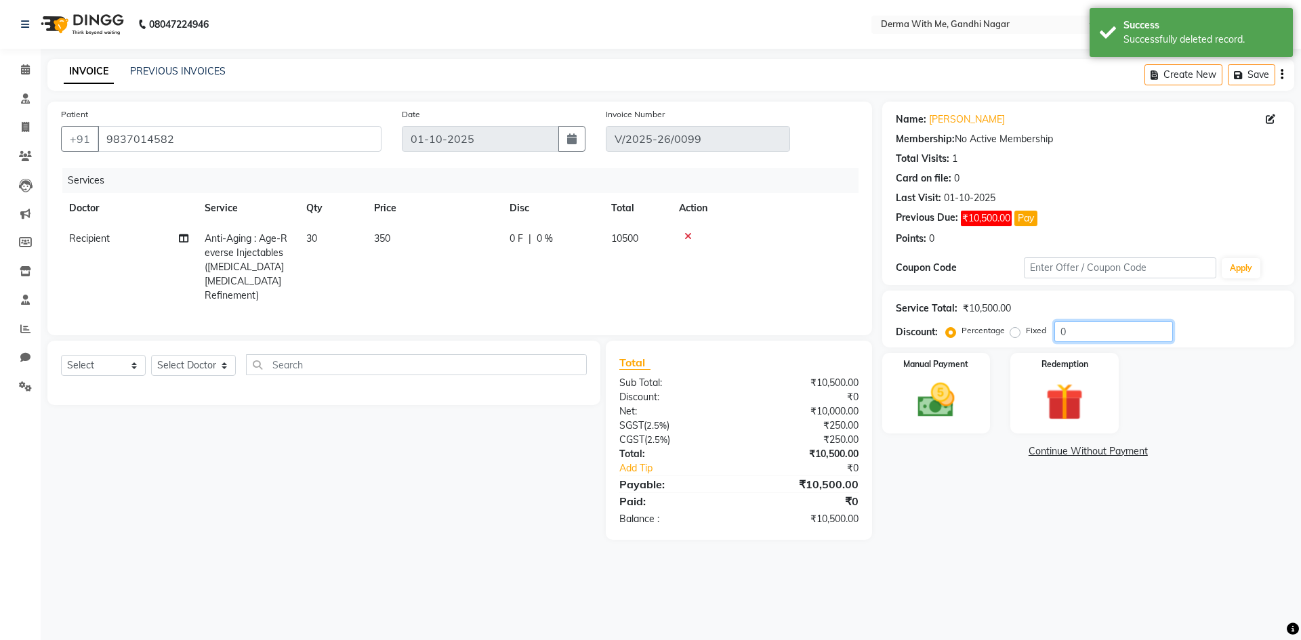
click at [1071, 327] on input "0" at bounding box center [1113, 331] width 119 height 21
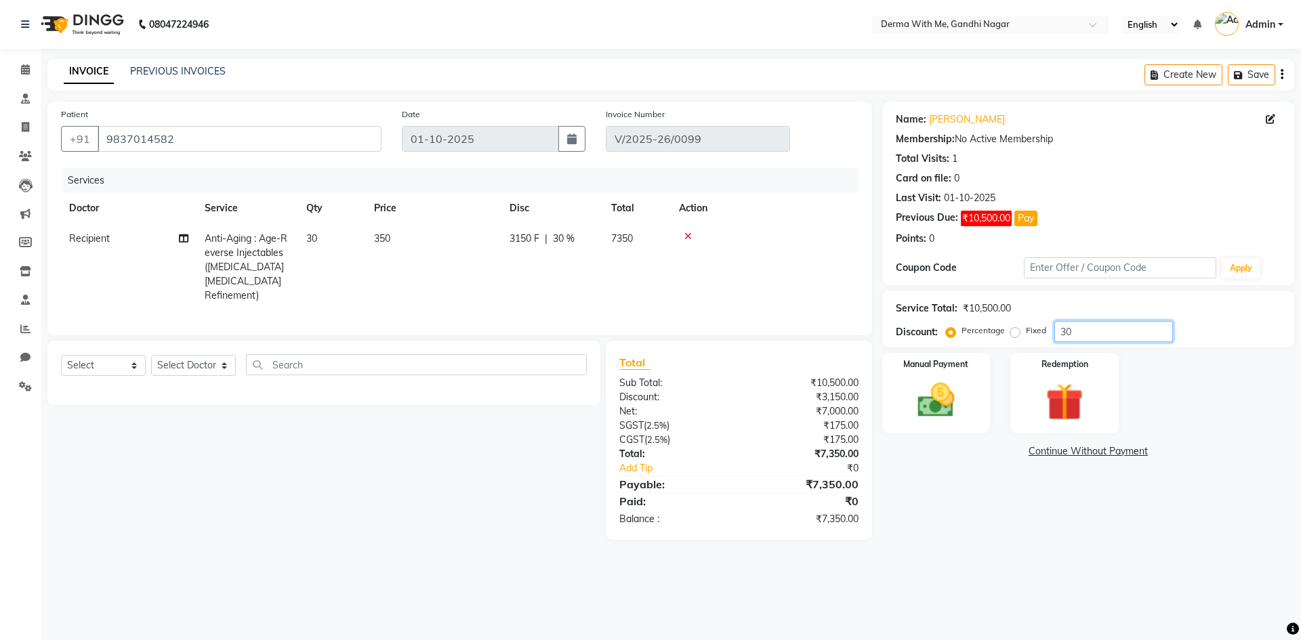
type input "30"
click at [1178, 375] on div "Manual Payment Redemption" at bounding box center [1088, 393] width 432 height 81
click at [915, 400] on img at bounding box center [936, 400] width 63 height 45
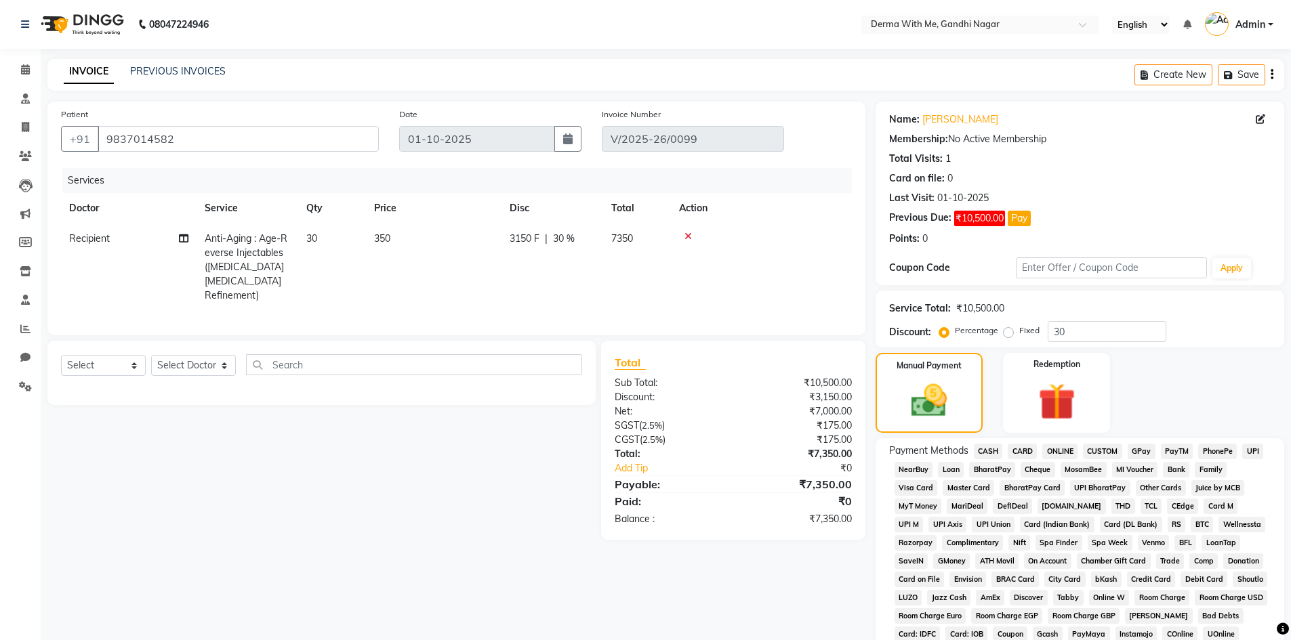
click at [999, 448] on span "CASH" at bounding box center [988, 452] width 29 height 16
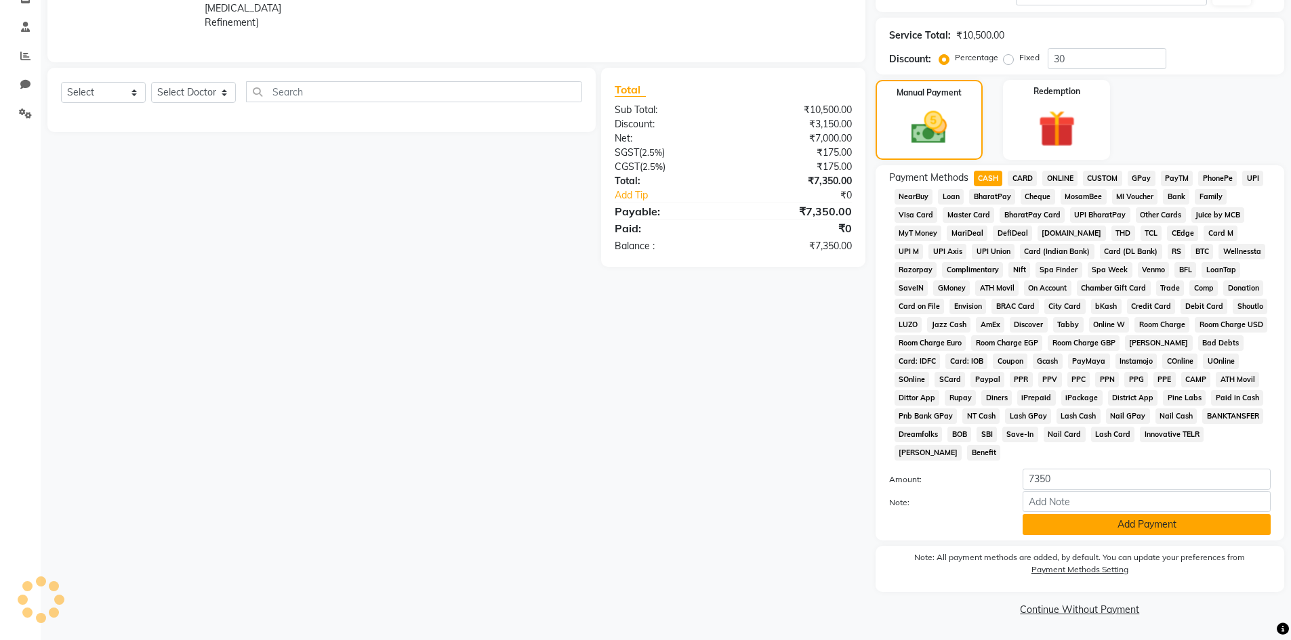
click at [1115, 531] on button "Add Payment" at bounding box center [1146, 524] width 248 height 21
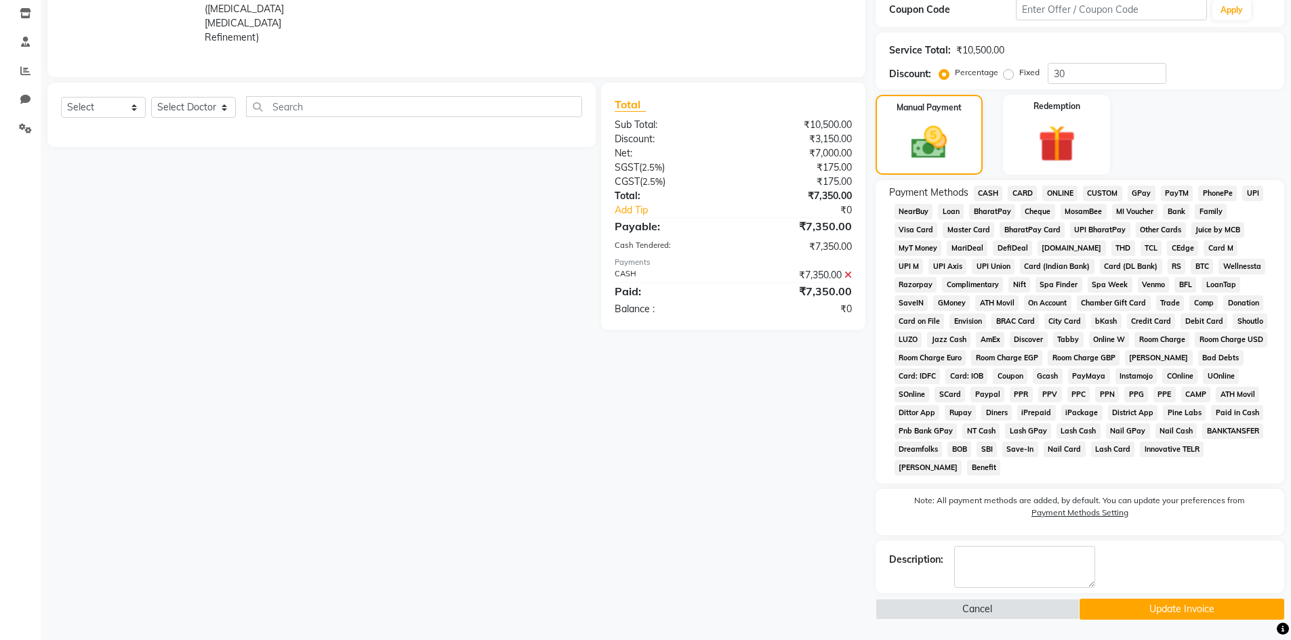
click at [1176, 610] on button "Update Invoice" at bounding box center [1181, 609] width 205 height 21
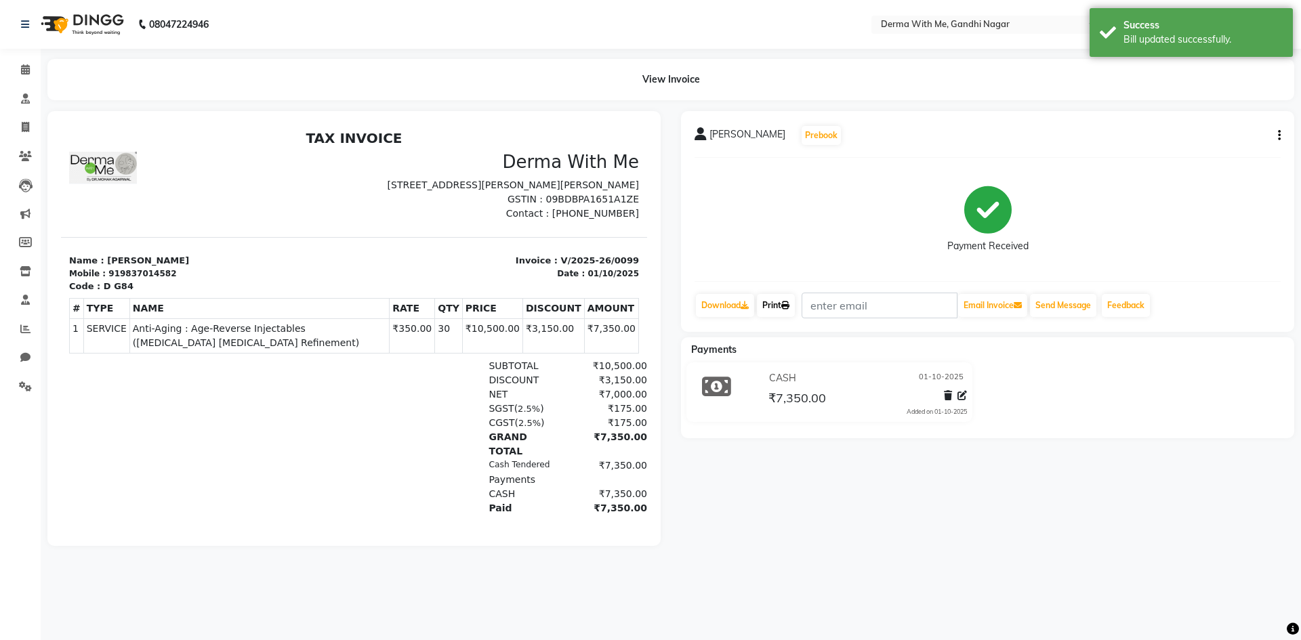
click at [788, 302] on icon at bounding box center [785, 306] width 8 height 8
